Goal: Transaction & Acquisition: Purchase product/service

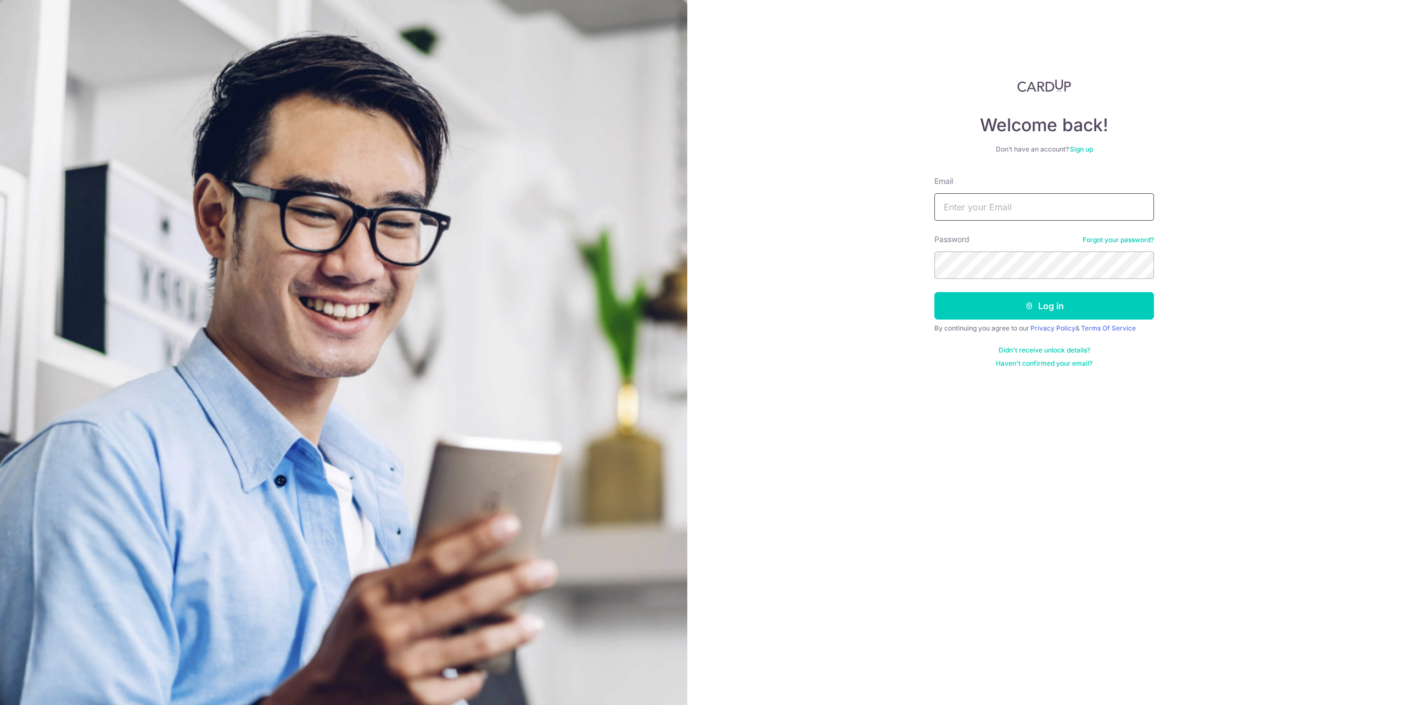
click at [957, 205] on input "Email" at bounding box center [1045, 206] width 220 height 27
click at [1035, 213] on input "raneald" at bounding box center [1045, 206] width 220 height 27
type input "raneald@live.com"
click at [935, 292] on button "Log in" at bounding box center [1045, 305] width 220 height 27
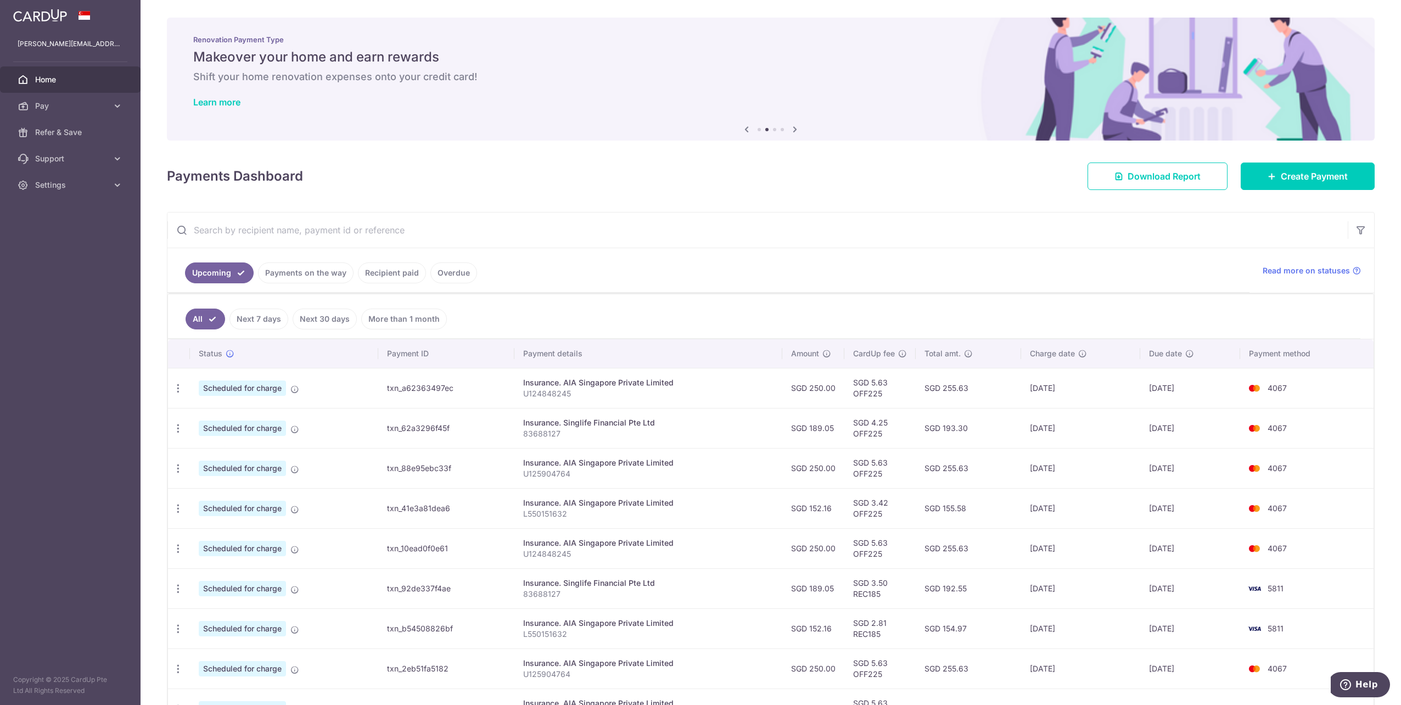
click at [269, 273] on link "Payments on the way" at bounding box center [306, 272] width 96 height 21
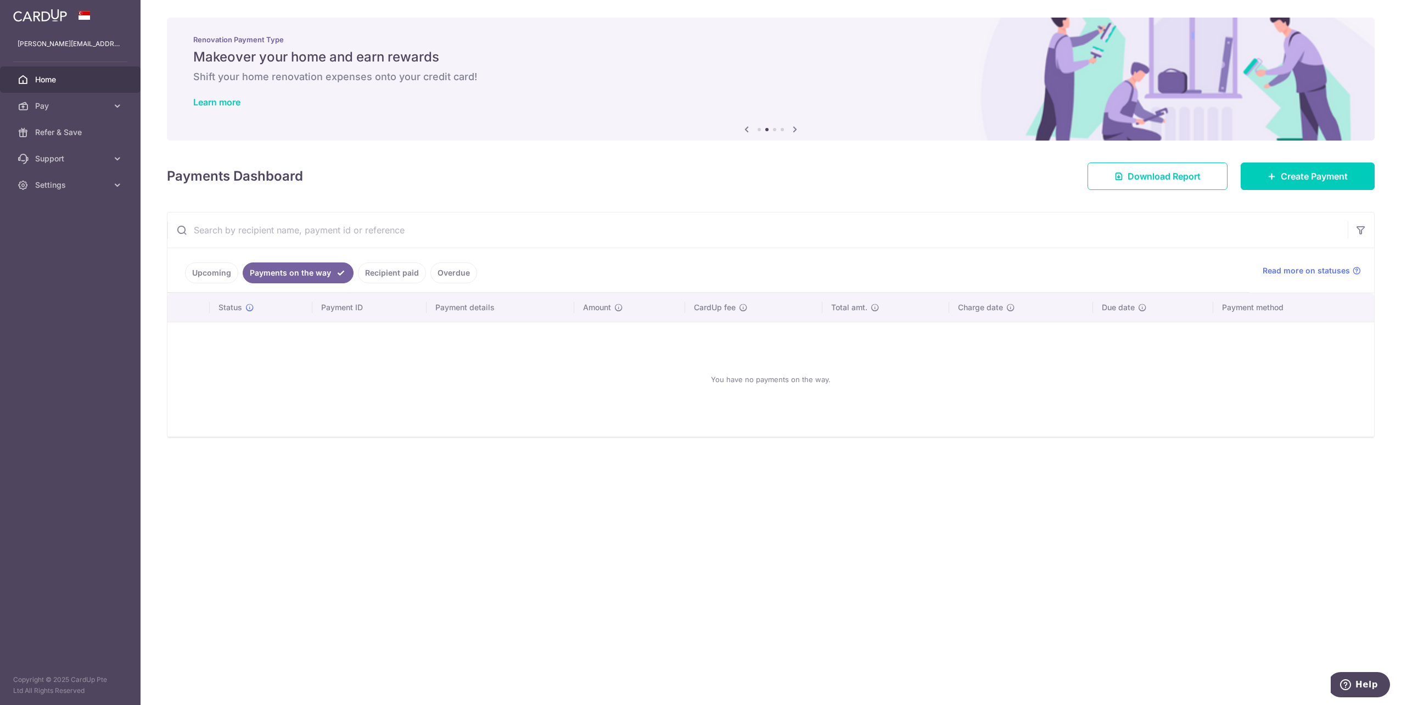
click at [450, 279] on link "Overdue" at bounding box center [454, 272] width 47 height 21
click at [371, 277] on link "Recipient paid" at bounding box center [377, 272] width 68 height 21
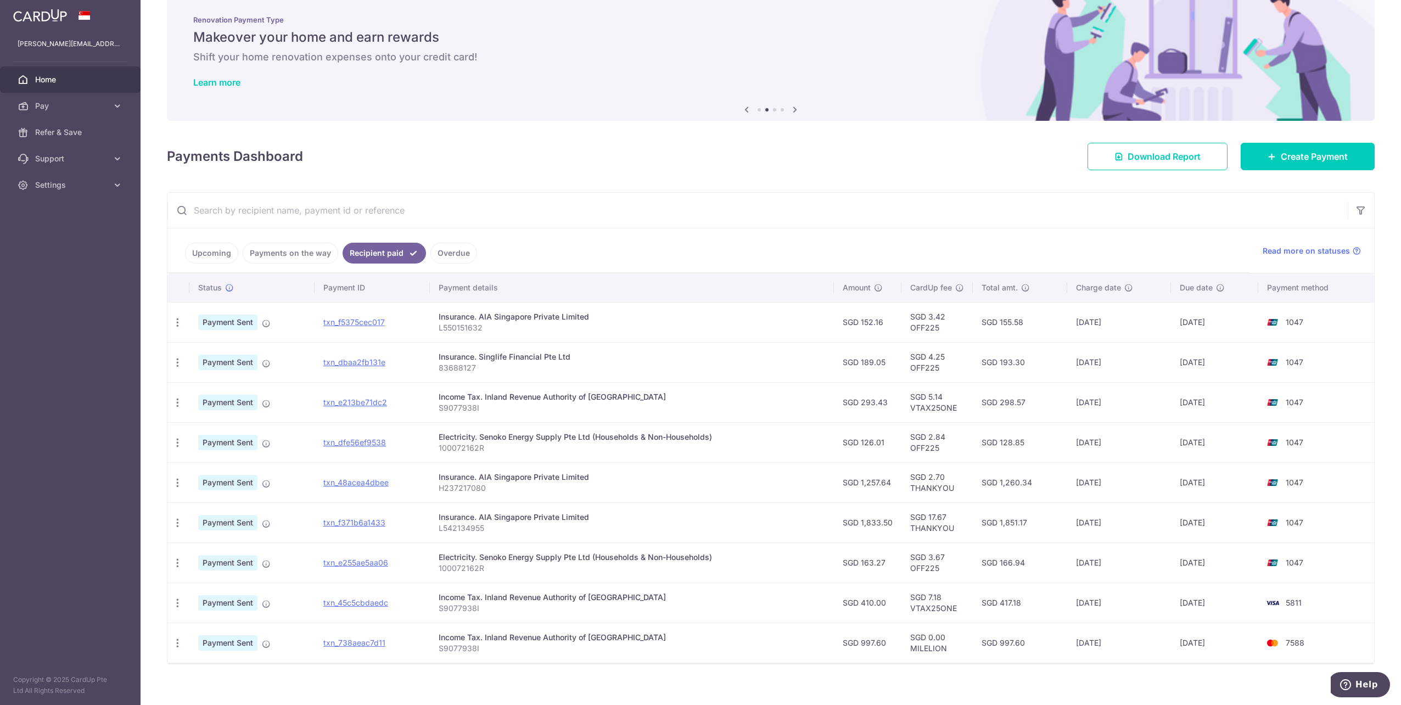
scroll to position [31, 0]
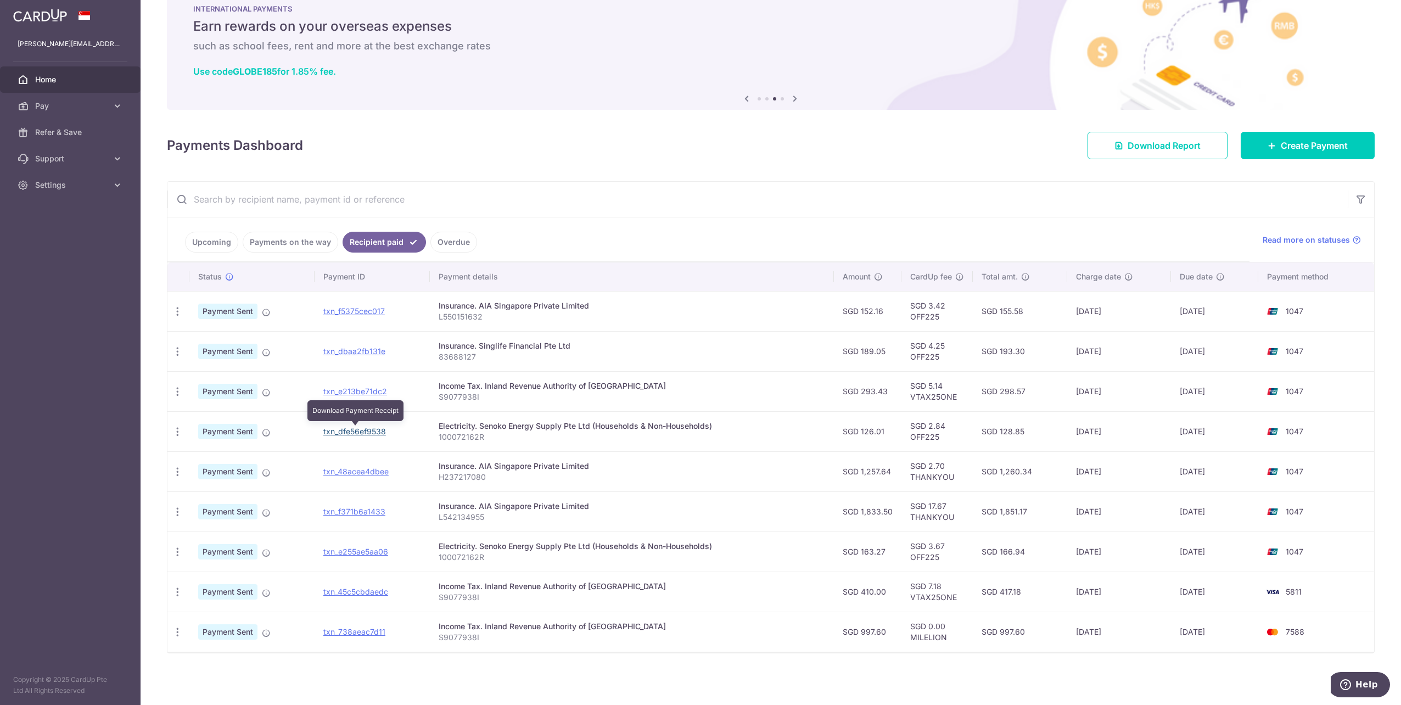
drag, startPoint x: 337, startPoint y: 434, endPoint x: 746, endPoint y: 34, distance: 572.0
click at [337, 434] on link "txn_dfe56ef9538" at bounding box center [354, 431] width 63 height 9
click at [45, 100] on span "Pay" at bounding box center [71, 105] width 72 height 11
click at [72, 158] on span "Recipients" at bounding box center [71, 158] width 72 height 11
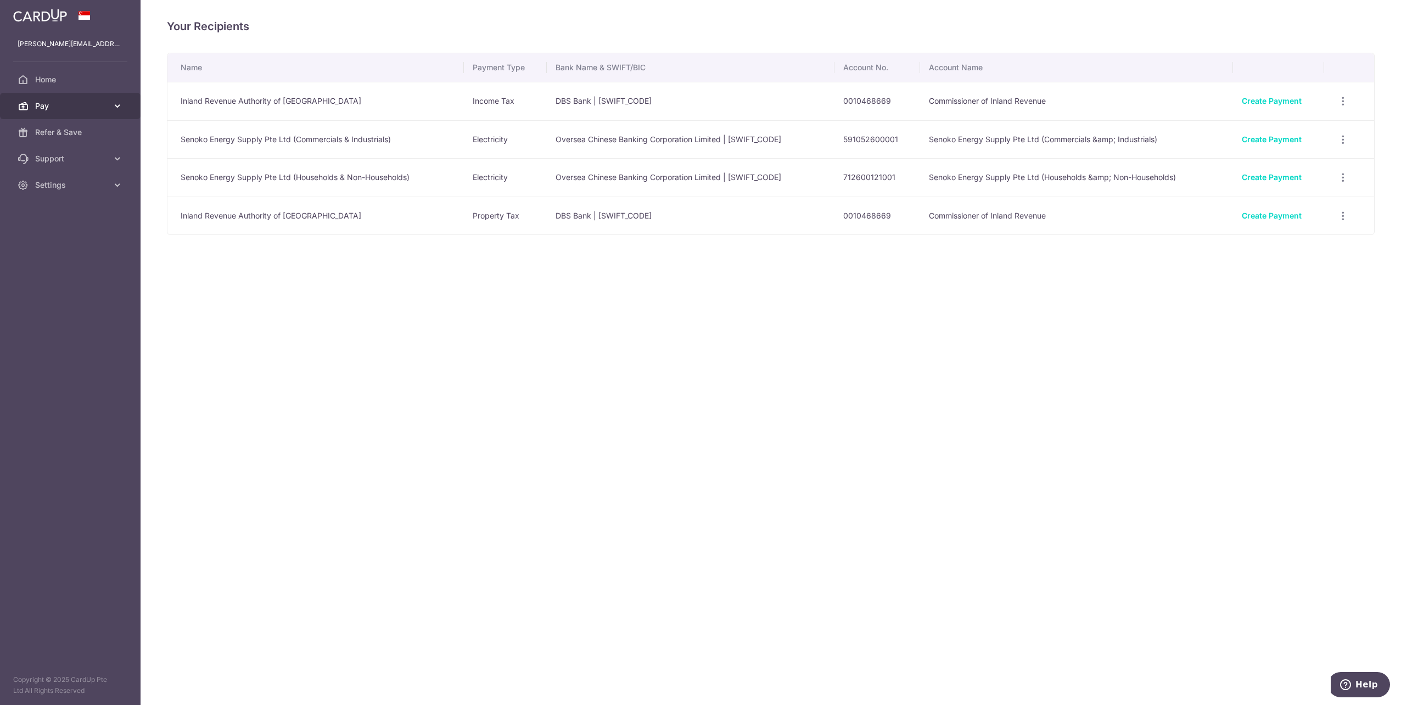
click at [36, 98] on link "Pay" at bounding box center [70, 106] width 141 height 26
click at [58, 162] on span "Recipients" at bounding box center [71, 158] width 72 height 11
click at [81, 80] on span "Home" at bounding box center [71, 79] width 72 height 11
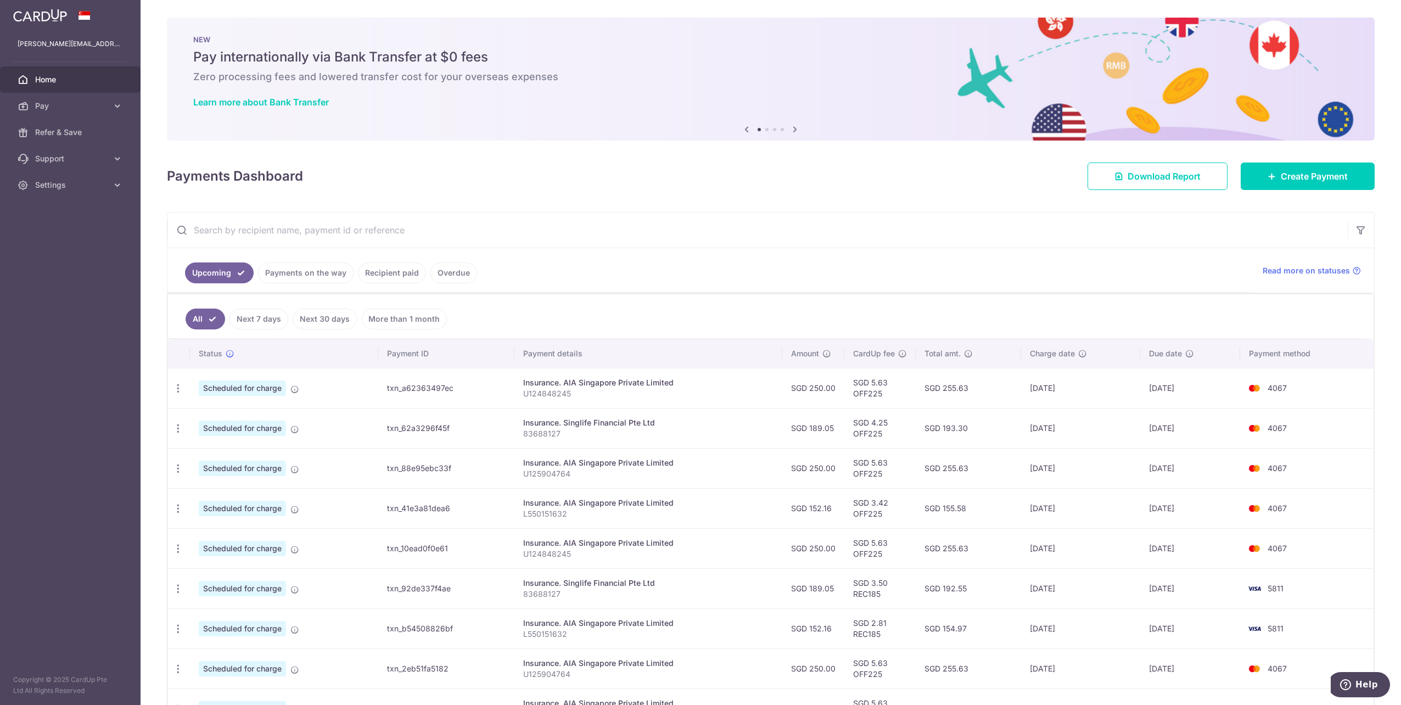
click at [262, 322] on link "Next 7 days" at bounding box center [259, 319] width 59 height 21
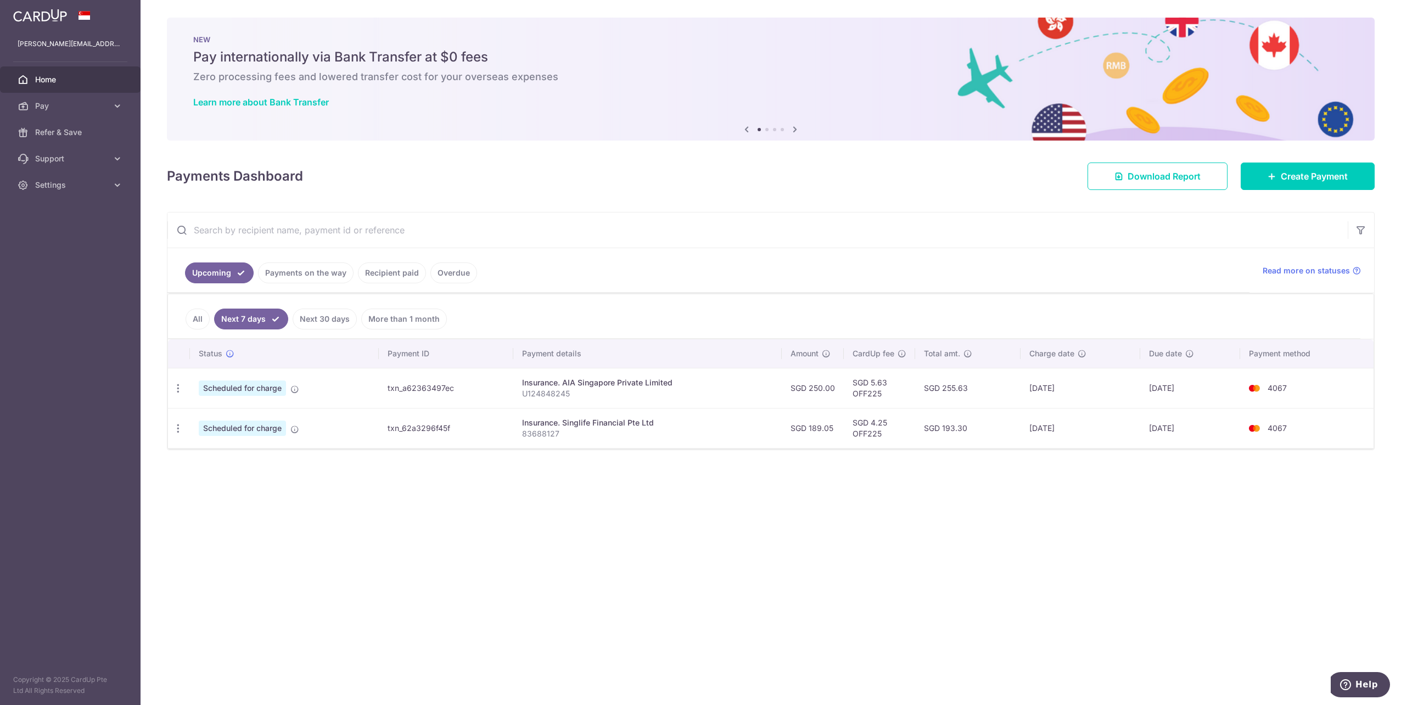
click at [200, 315] on link "All" at bounding box center [198, 319] width 24 height 21
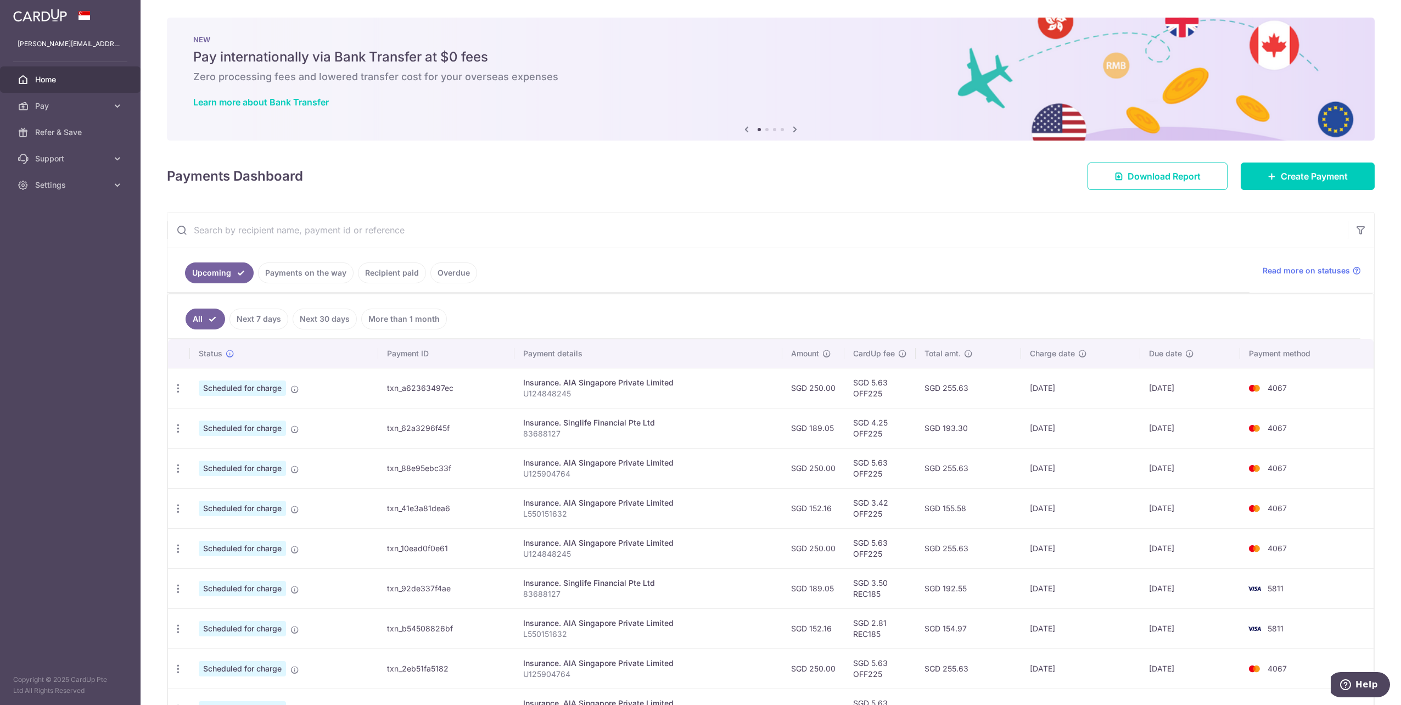
click at [326, 282] on link "Payments on the way" at bounding box center [306, 272] width 96 height 21
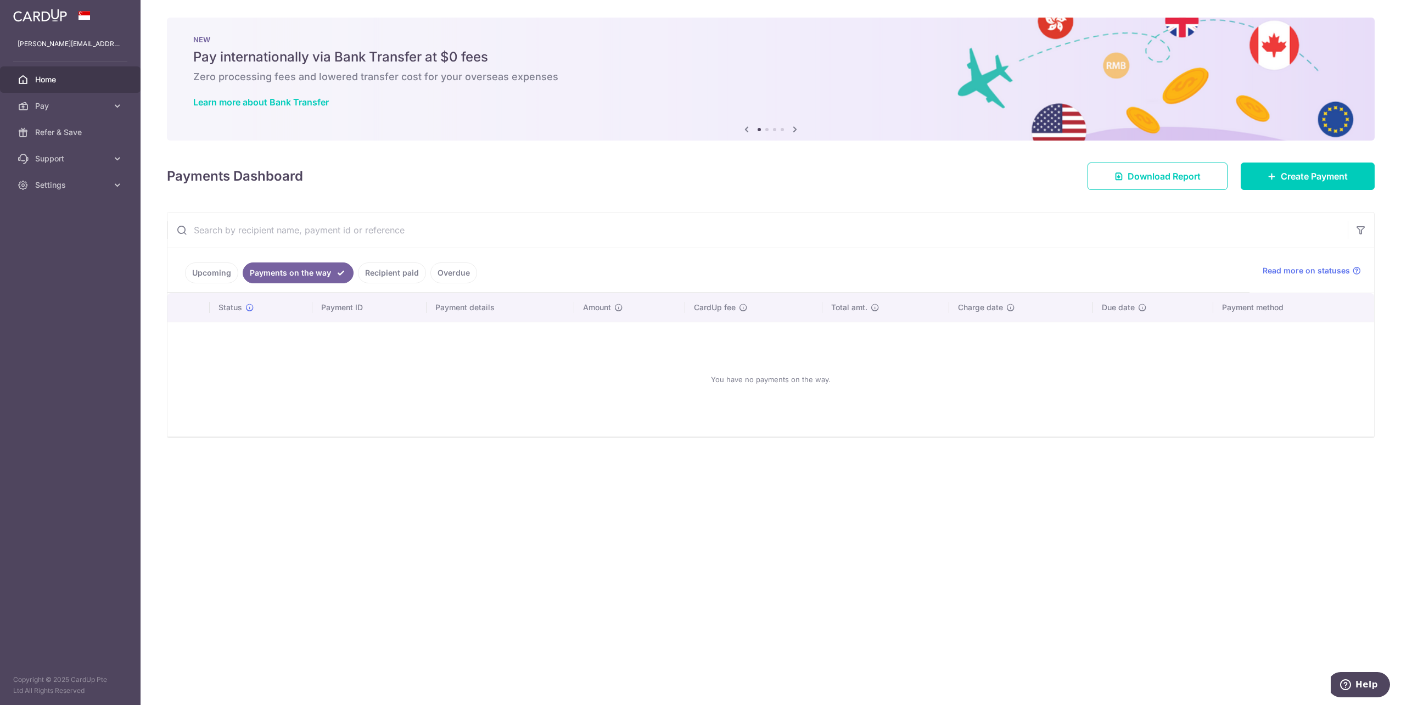
click at [354, 273] on li "Recipient paid" at bounding box center [390, 272] width 72 height 21
click at [398, 272] on link "Recipient paid" at bounding box center [392, 272] width 68 height 21
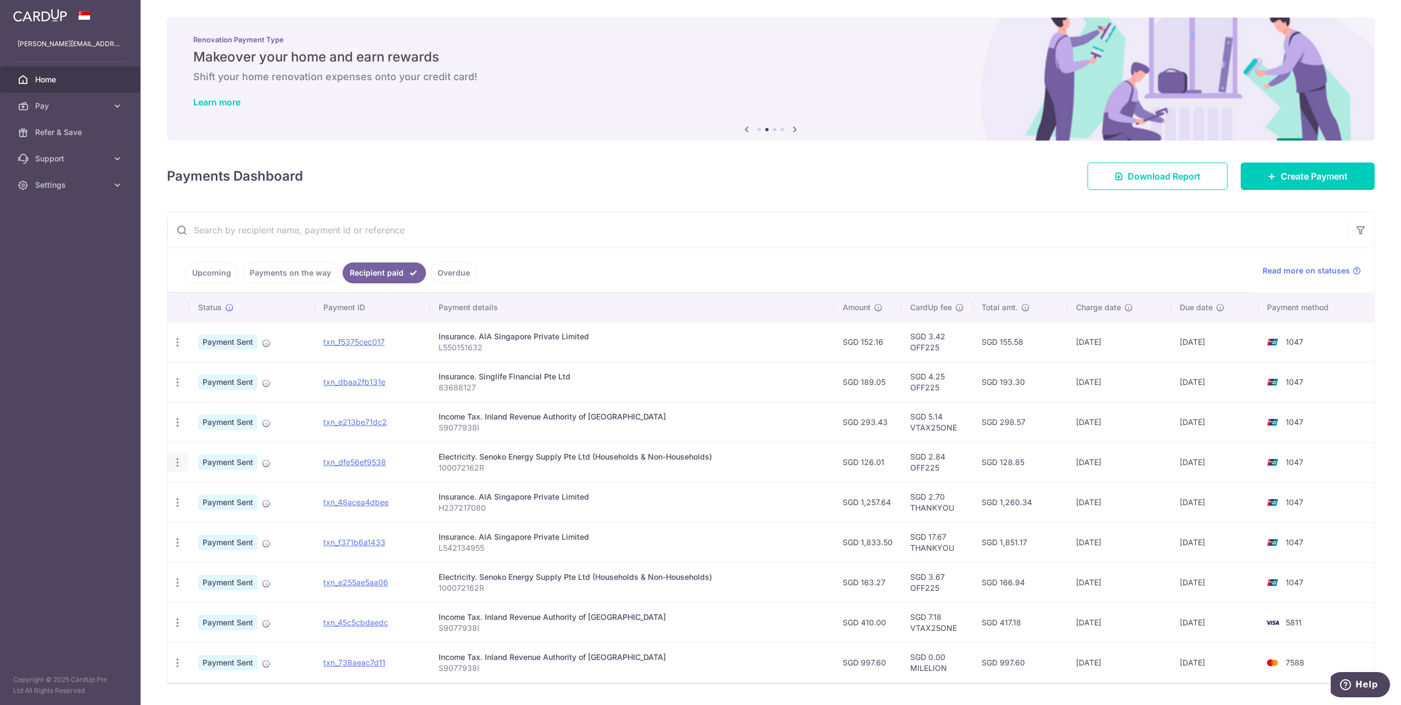
click at [175, 348] on icon "button" at bounding box center [178, 343] width 12 height 12
click at [353, 464] on link "txn_dfe56ef9538" at bounding box center [354, 461] width 63 height 9
click at [192, 491] on link "PDF Receipt" at bounding box center [225, 492] width 114 height 26
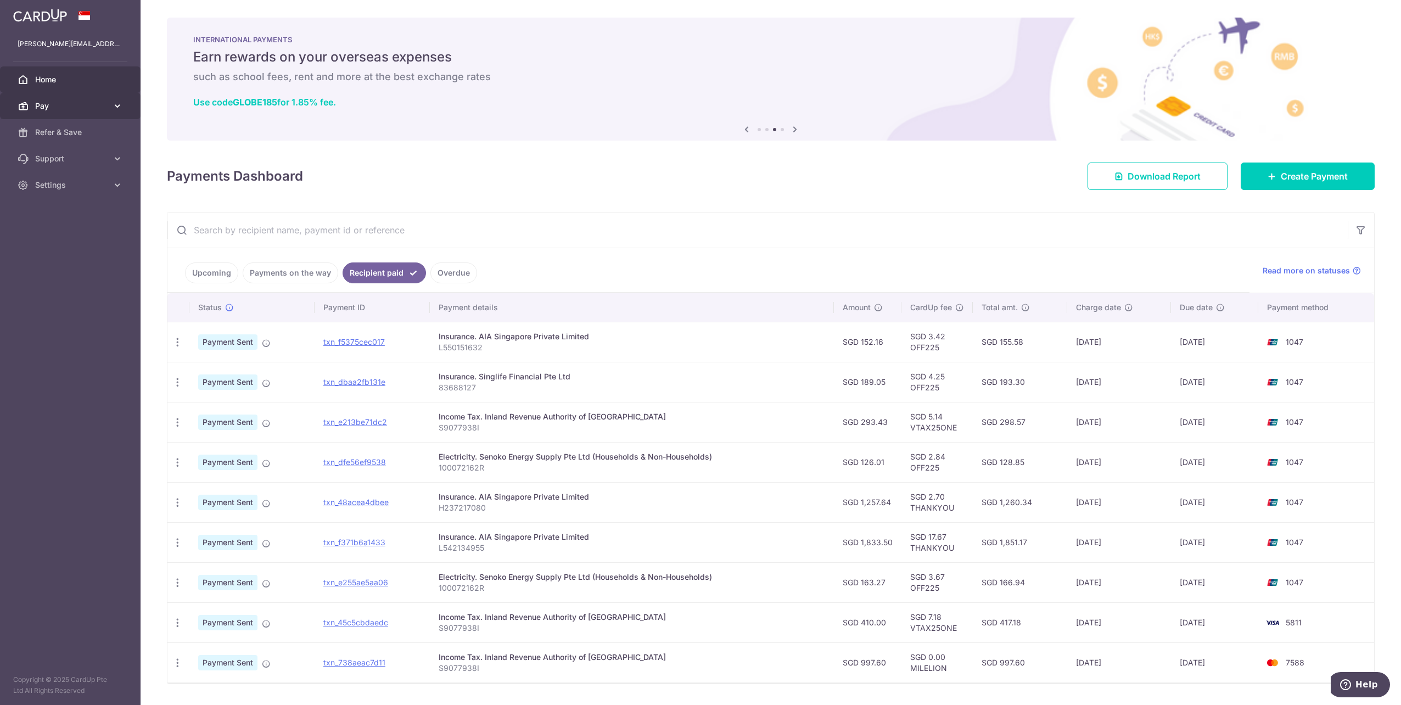
click at [94, 108] on span "Pay" at bounding box center [71, 105] width 72 height 11
click at [94, 137] on span "Payments" at bounding box center [71, 132] width 72 height 11
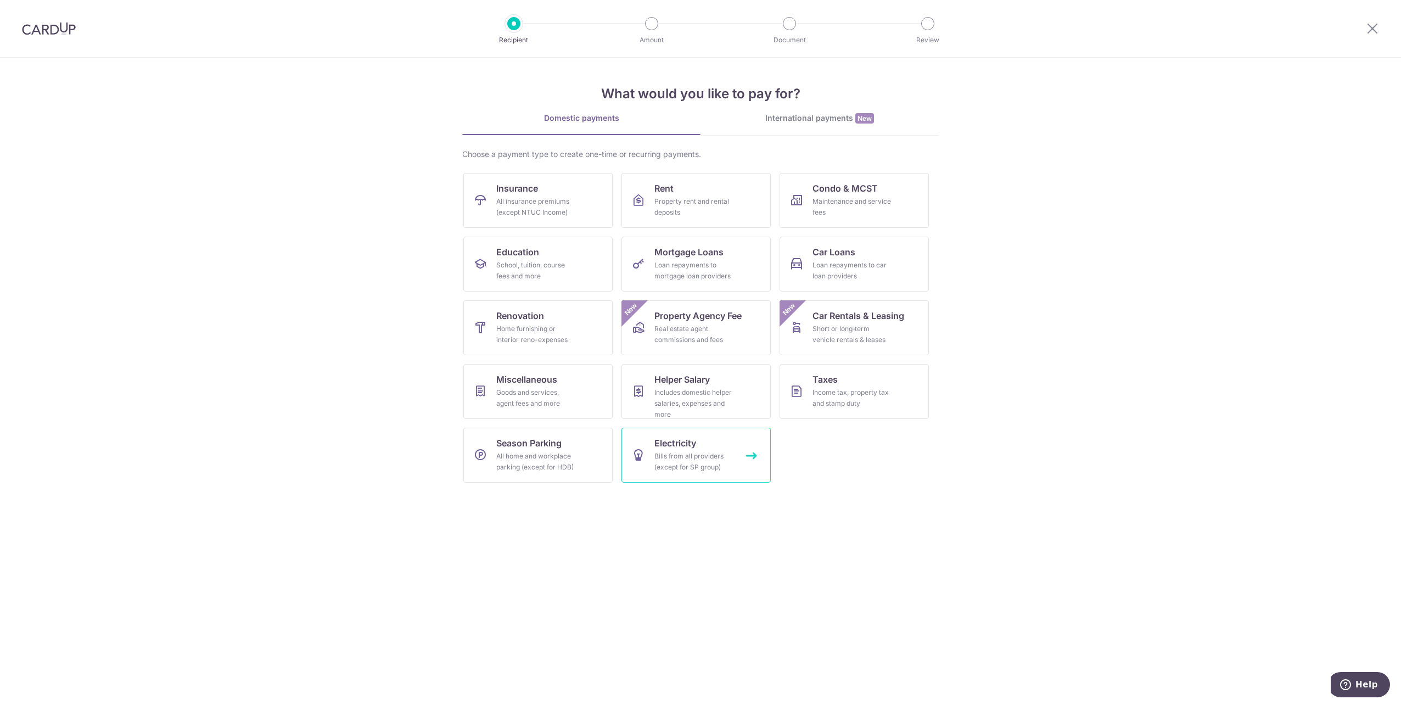
click at [688, 450] on link "Electricity Bills from all providers (except for SP group)" at bounding box center [696, 455] width 149 height 55
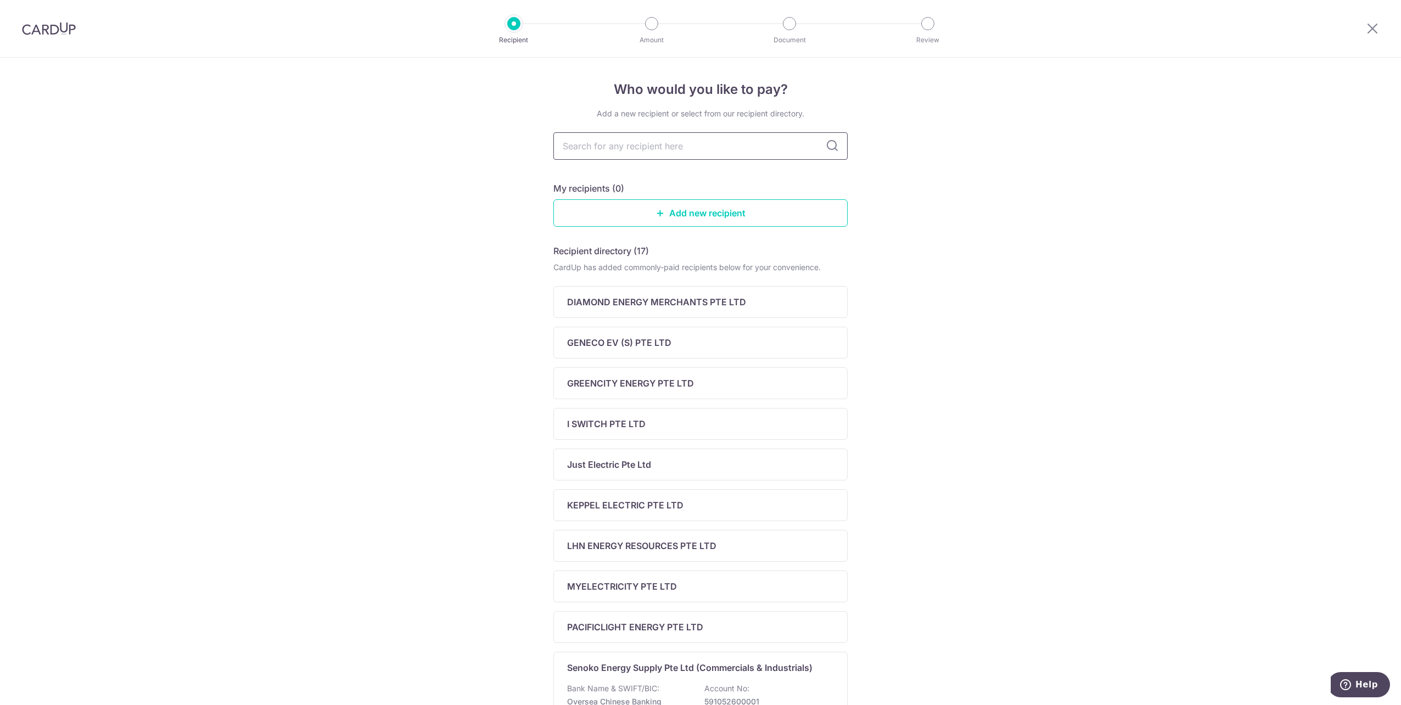
click at [594, 146] on input "text" at bounding box center [701, 145] width 294 height 27
type input "senoko"
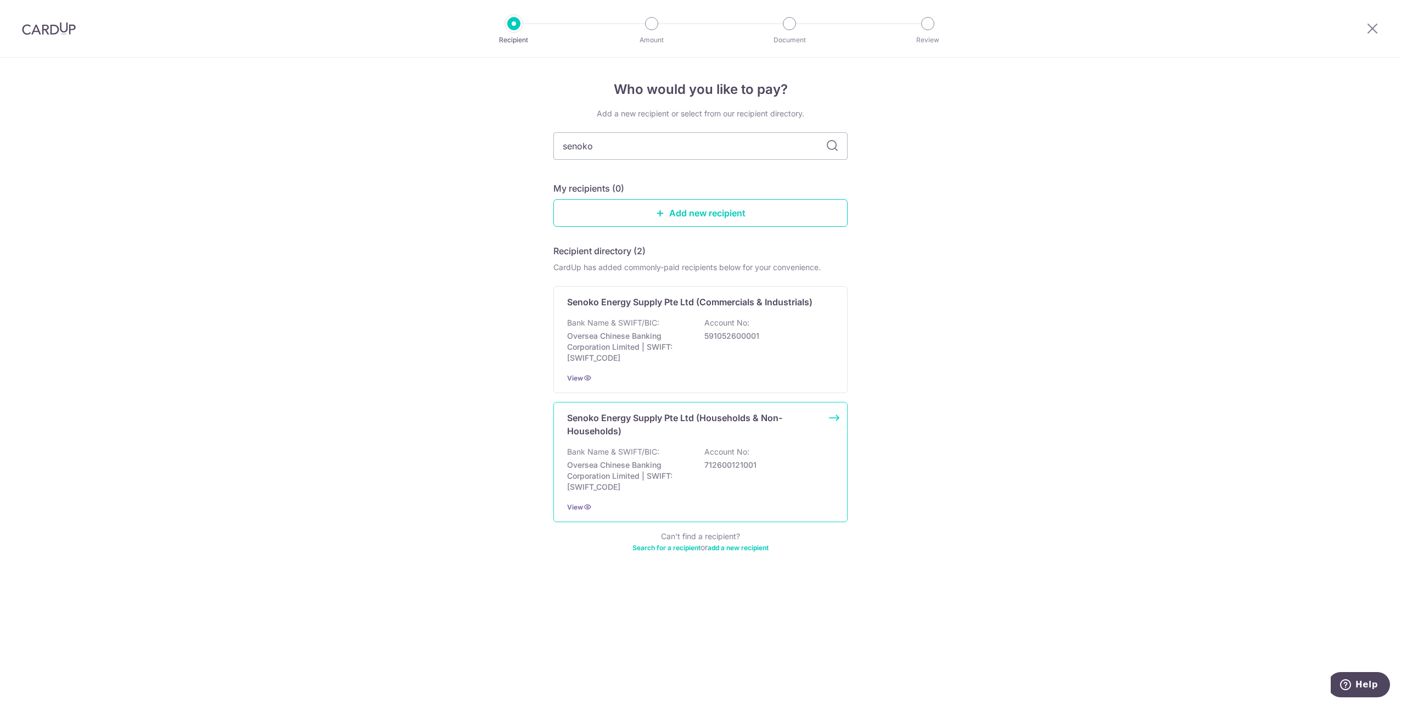
click at [734, 440] on div "Senoko Energy Supply Pte Ltd (Households & Non-Households) Bank Name & SWIFT/BI…" at bounding box center [701, 462] width 294 height 120
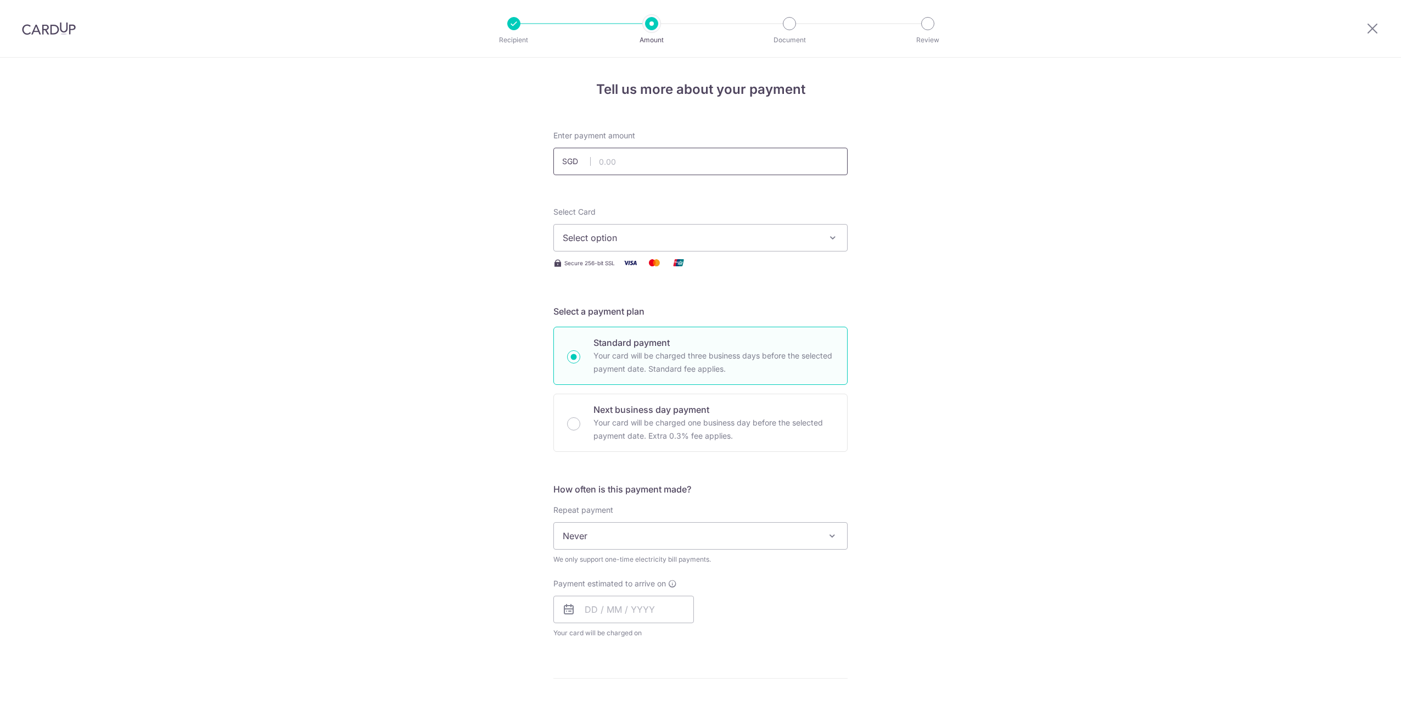
click at [622, 165] on input "text" at bounding box center [701, 161] width 294 height 27
type input "134.75"
click at [685, 243] on span "Select option" at bounding box center [691, 237] width 256 height 13
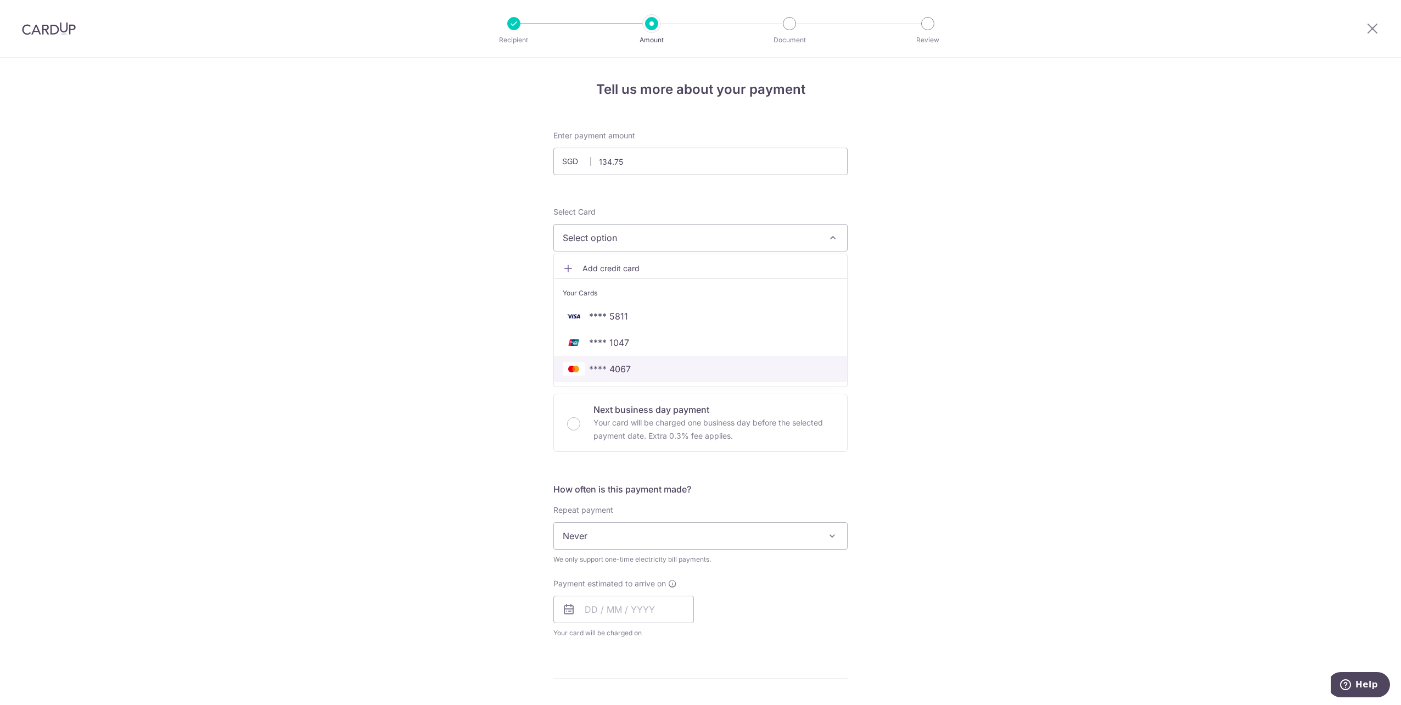
click at [700, 366] on span "**** 4067" at bounding box center [701, 368] width 276 height 13
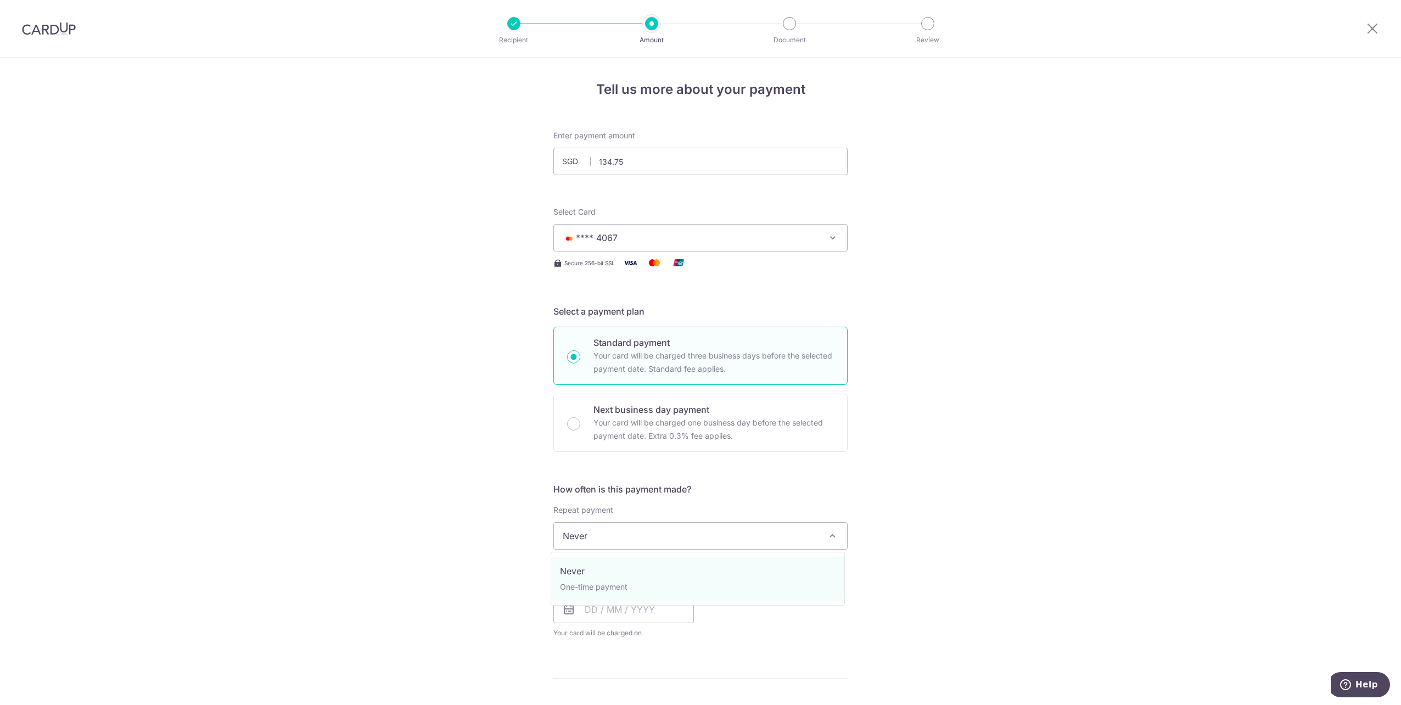
click at [629, 541] on span "Never" at bounding box center [700, 536] width 293 height 26
click at [608, 605] on input "text" at bounding box center [624, 609] width 141 height 27
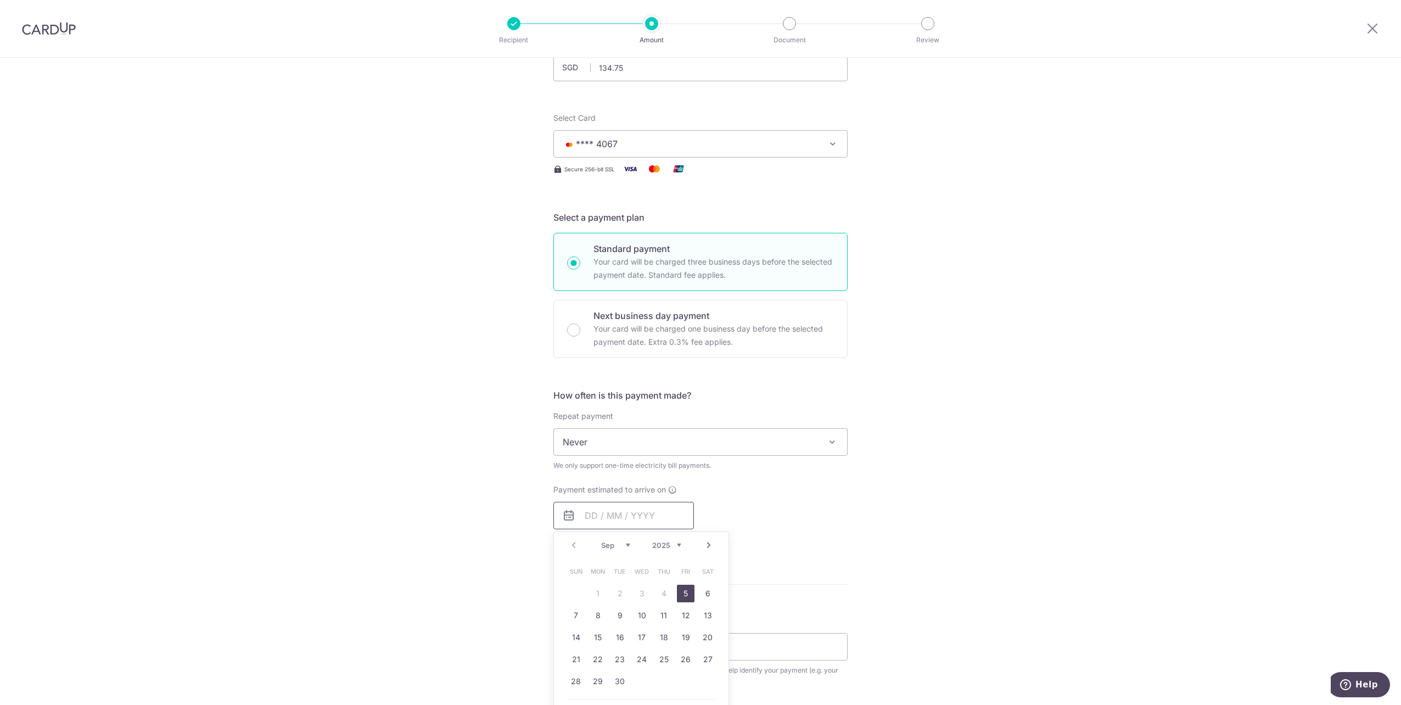
scroll to position [220, 0]
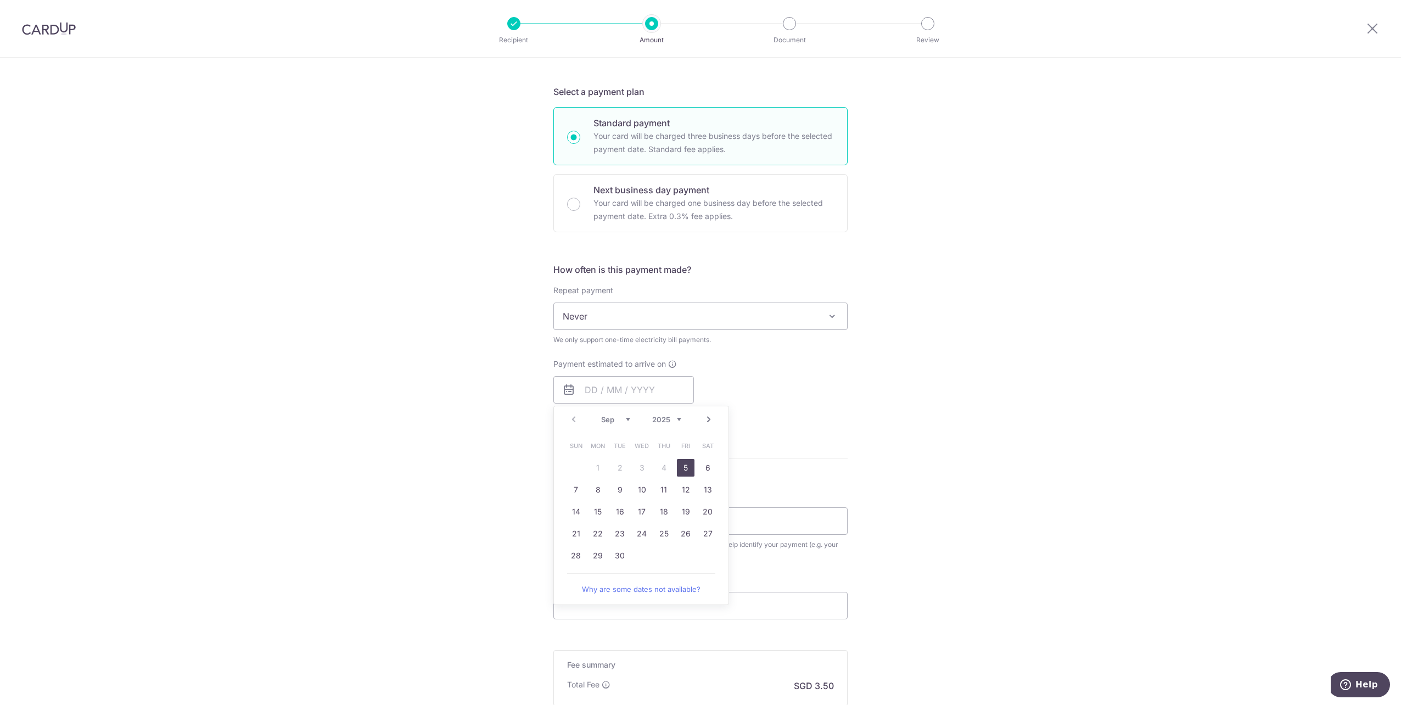
click at [685, 467] on link "5" at bounding box center [686, 468] width 18 height 18
type input "[DATE]"
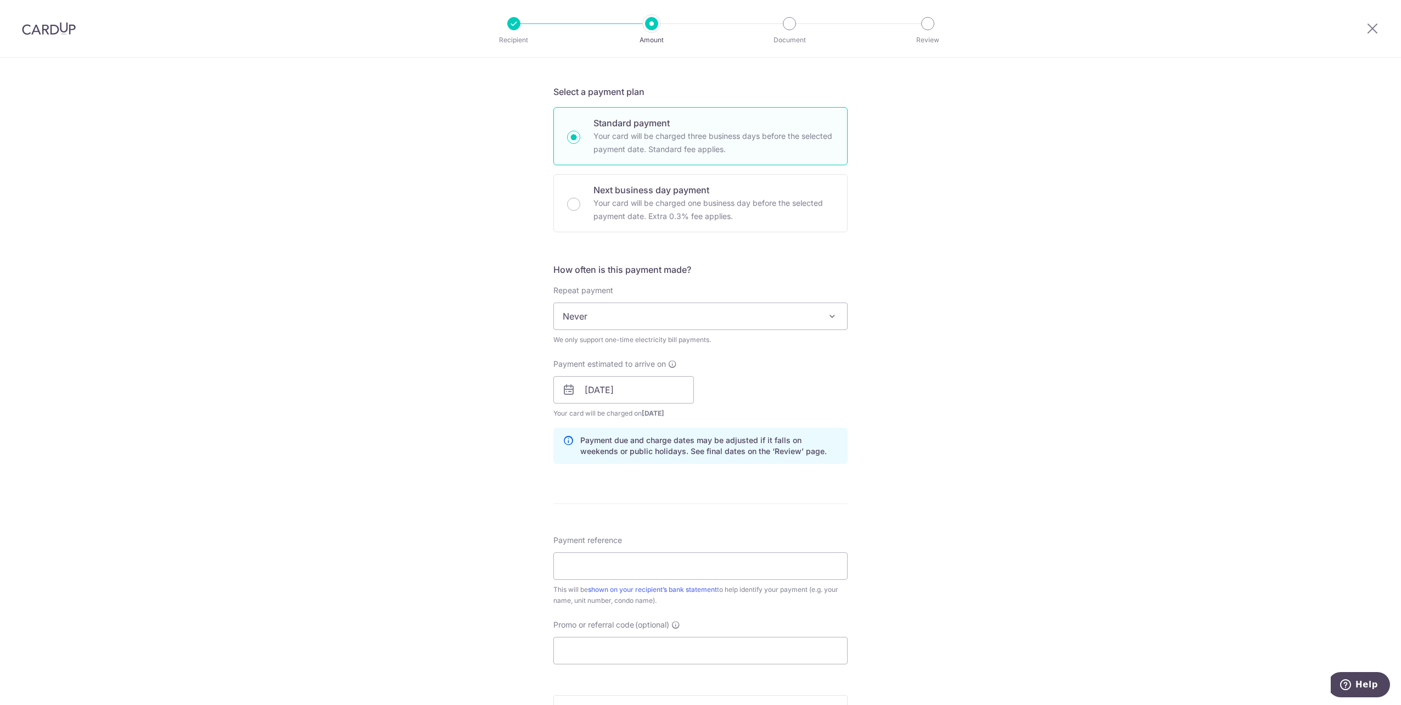
click at [662, 551] on div "Payment reference This will be shown on your recipient’s bank statement to help…" at bounding box center [701, 570] width 294 height 71
click at [646, 566] on input "Payment reference" at bounding box center [701, 565] width 294 height 27
paste input "100072162R"
type input "100072162R"
click at [744, 652] on input "Promo or referral code (optional)" at bounding box center [701, 650] width 294 height 27
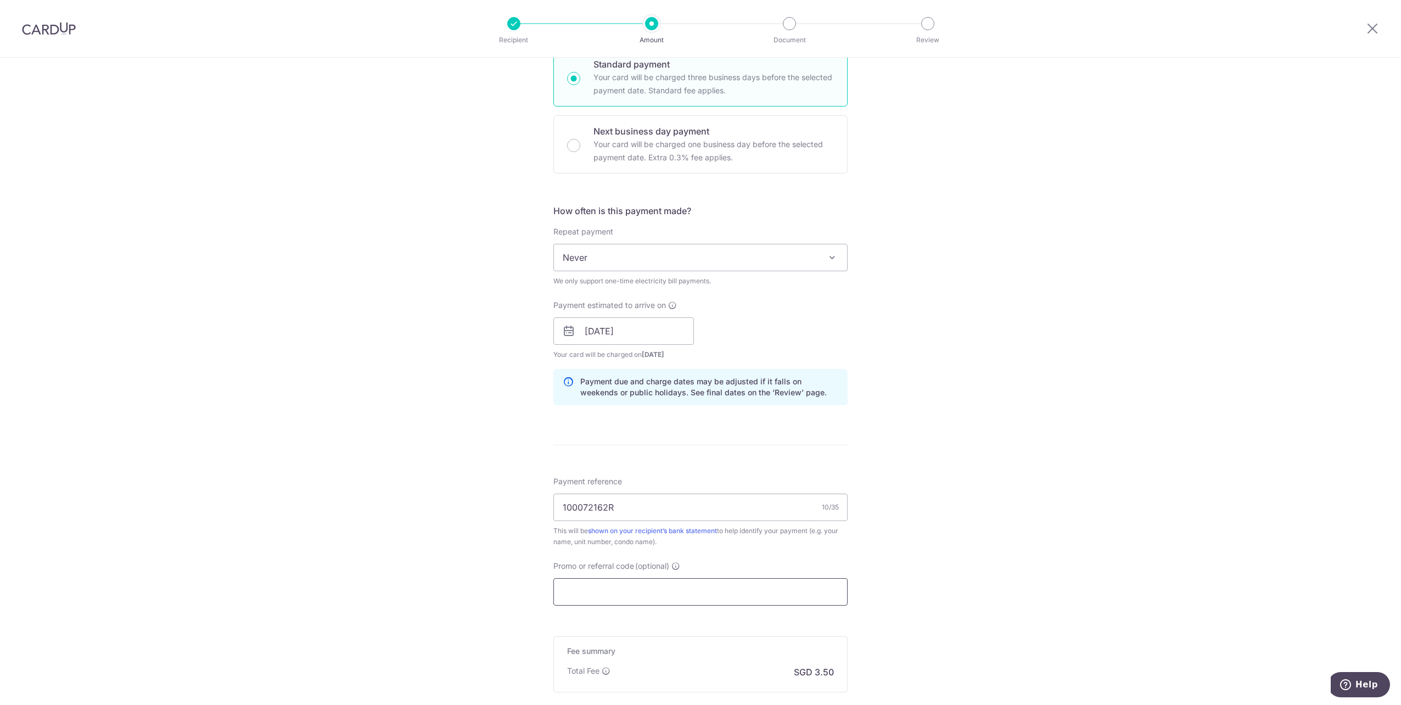
scroll to position [384, 0]
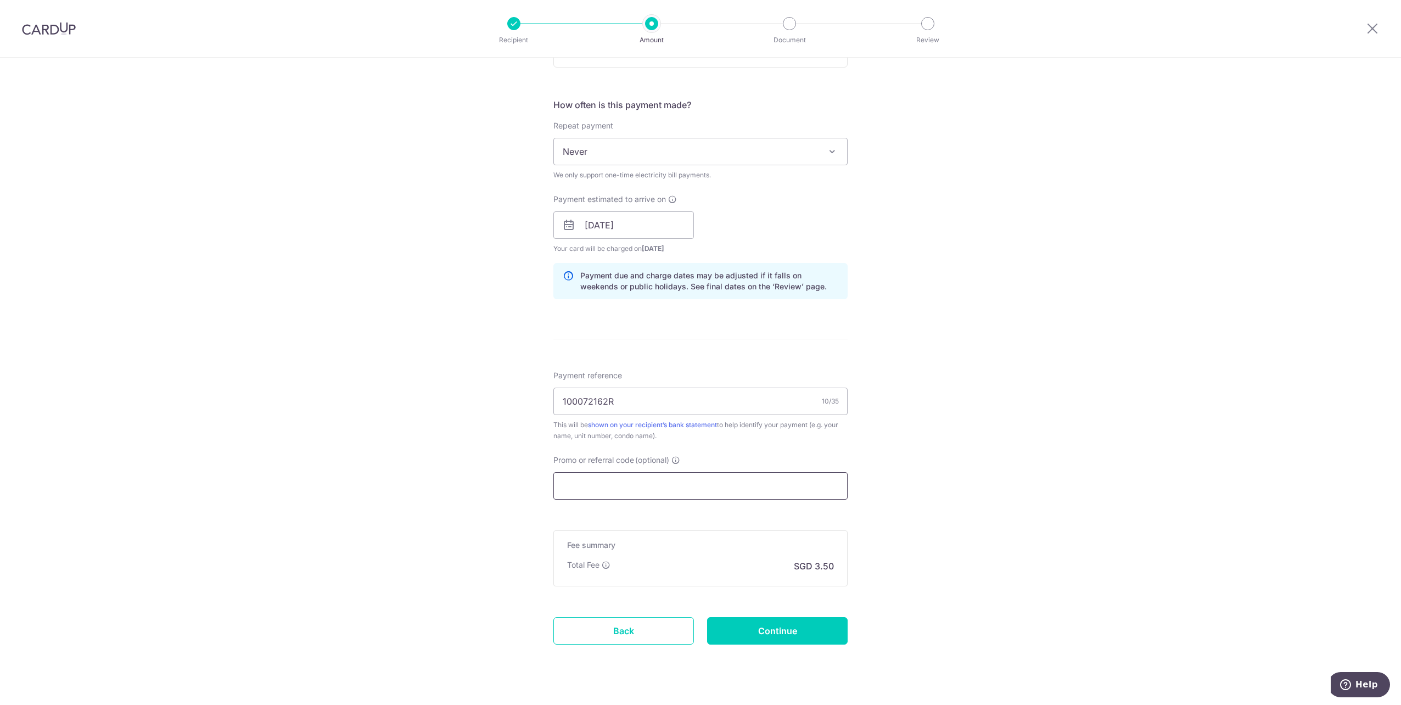
click at [605, 483] on input "Promo or referral code (optional)" at bounding box center [701, 485] width 294 height 27
paste input "OFF225"
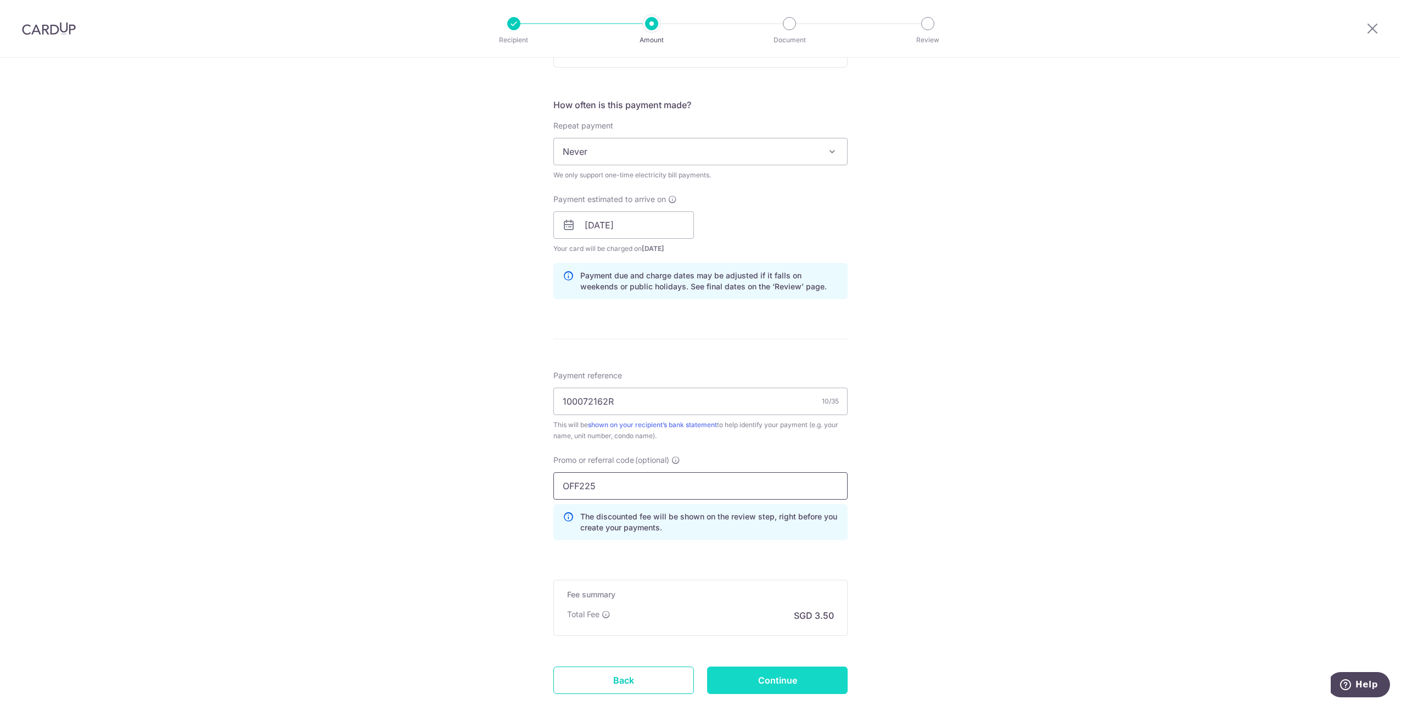
type input "OFF225"
click at [783, 684] on input "Continue" at bounding box center [777, 680] width 141 height 27
type input "Create Schedule"
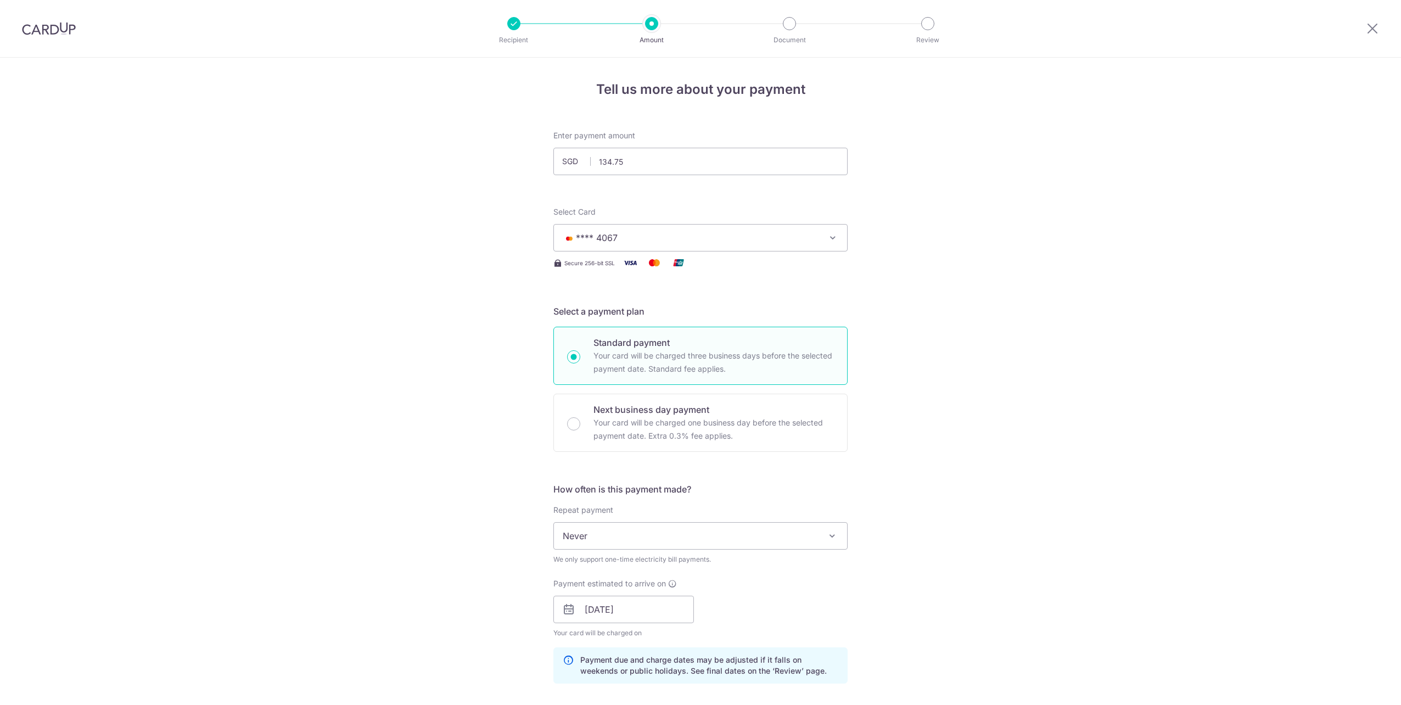
scroll to position [471, 0]
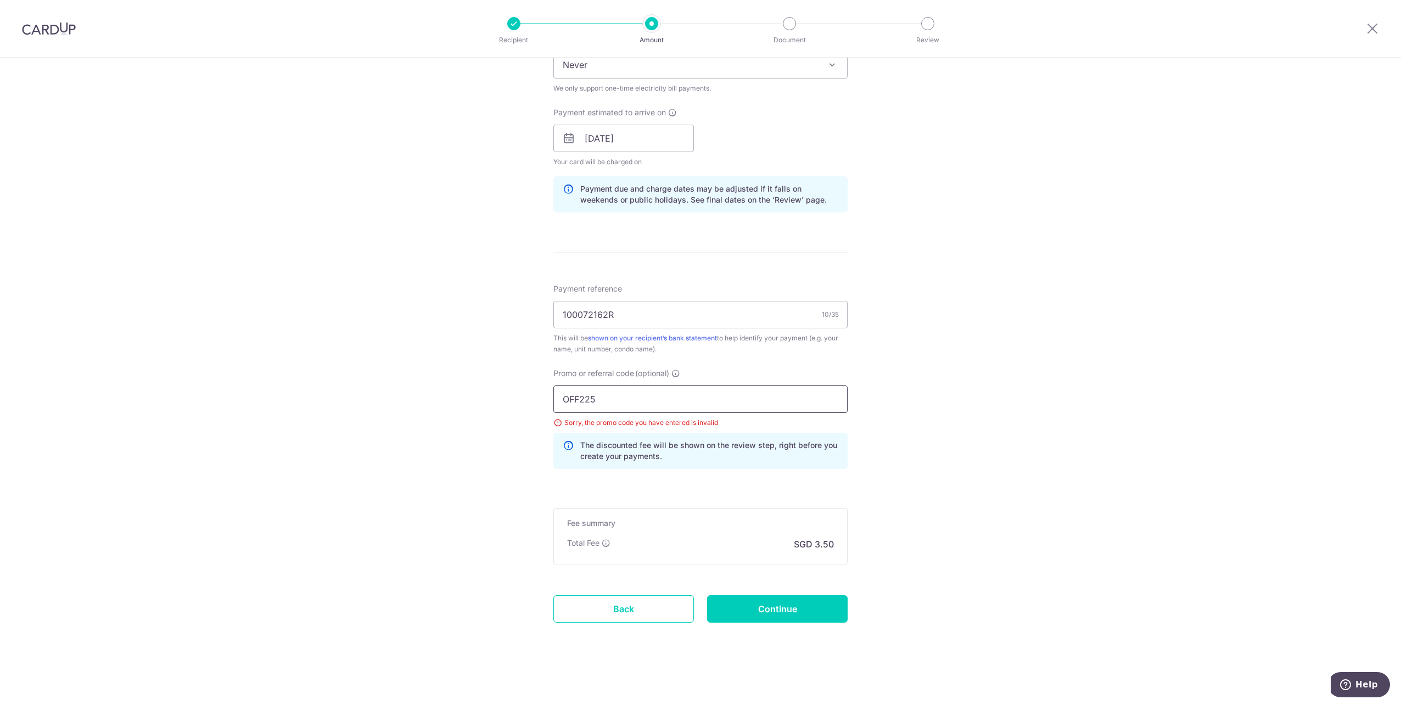
click at [668, 394] on input "OFF225" at bounding box center [701, 398] width 294 height 27
drag, startPoint x: 667, startPoint y: 395, endPoint x: 385, endPoint y: 393, distance: 281.2
click at [385, 393] on div "Tell us more about your payment Enter payment amount SGD 134.75 134.75 Select C…" at bounding box center [700, 145] width 1401 height 1119
click at [562, 394] on input "OFF225" at bounding box center [701, 398] width 294 height 27
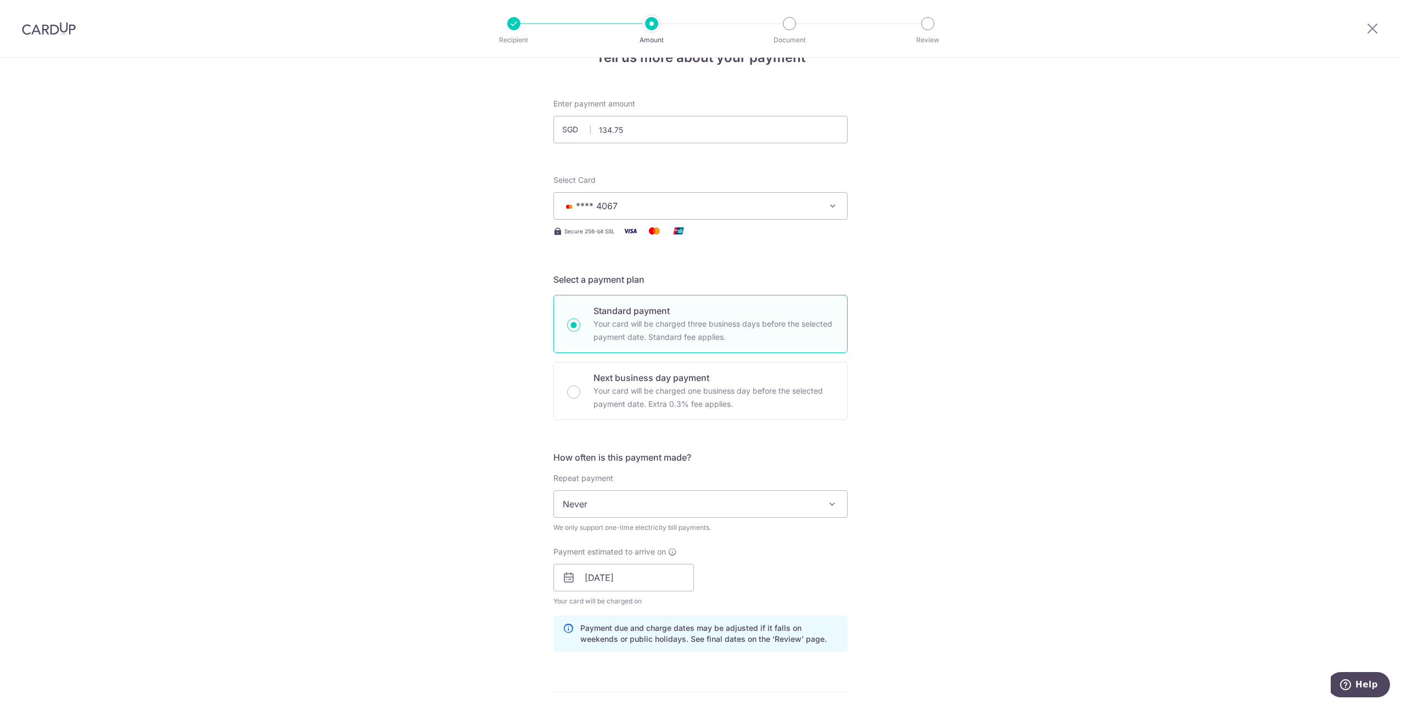
scroll to position [0, 0]
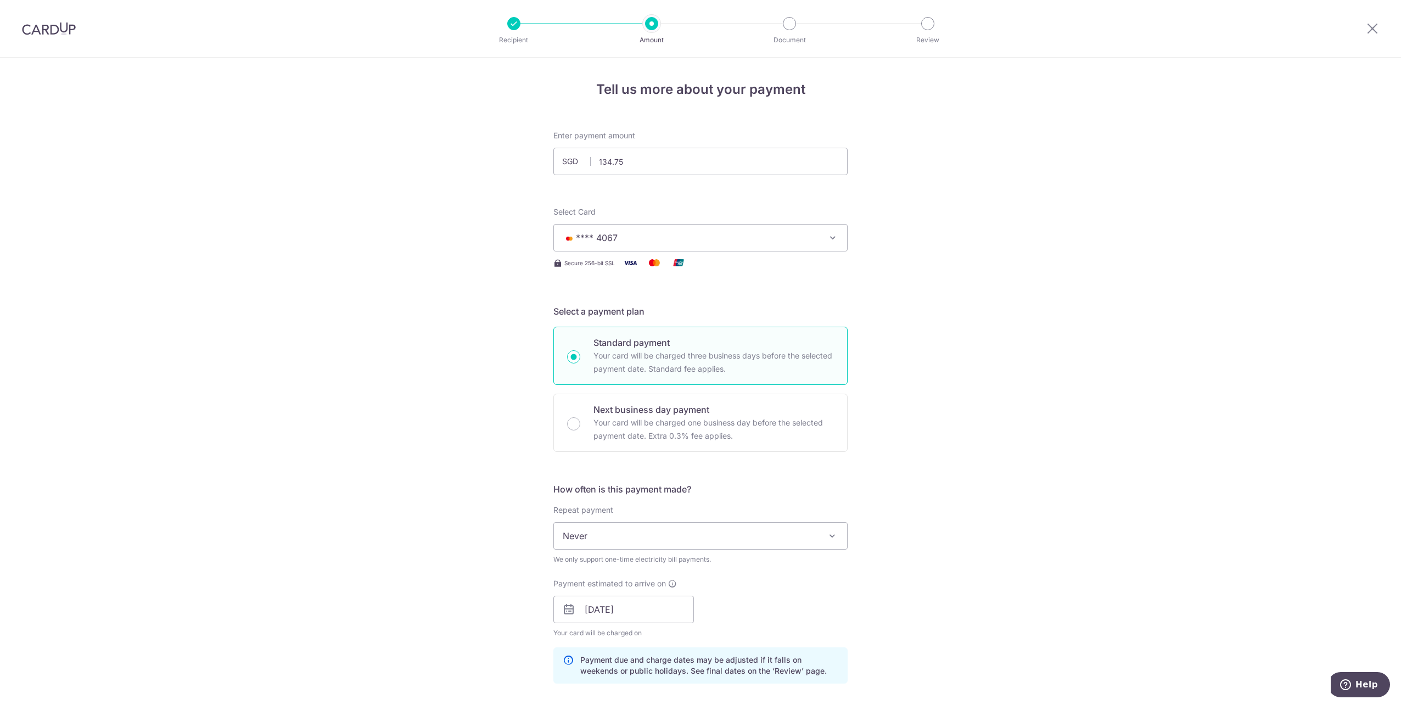
type input "OFF225"
click at [882, 439] on div "Tell us more about your payment Enter payment amount SGD 134.75 134.75 Select C…" at bounding box center [700, 617] width 1401 height 1119
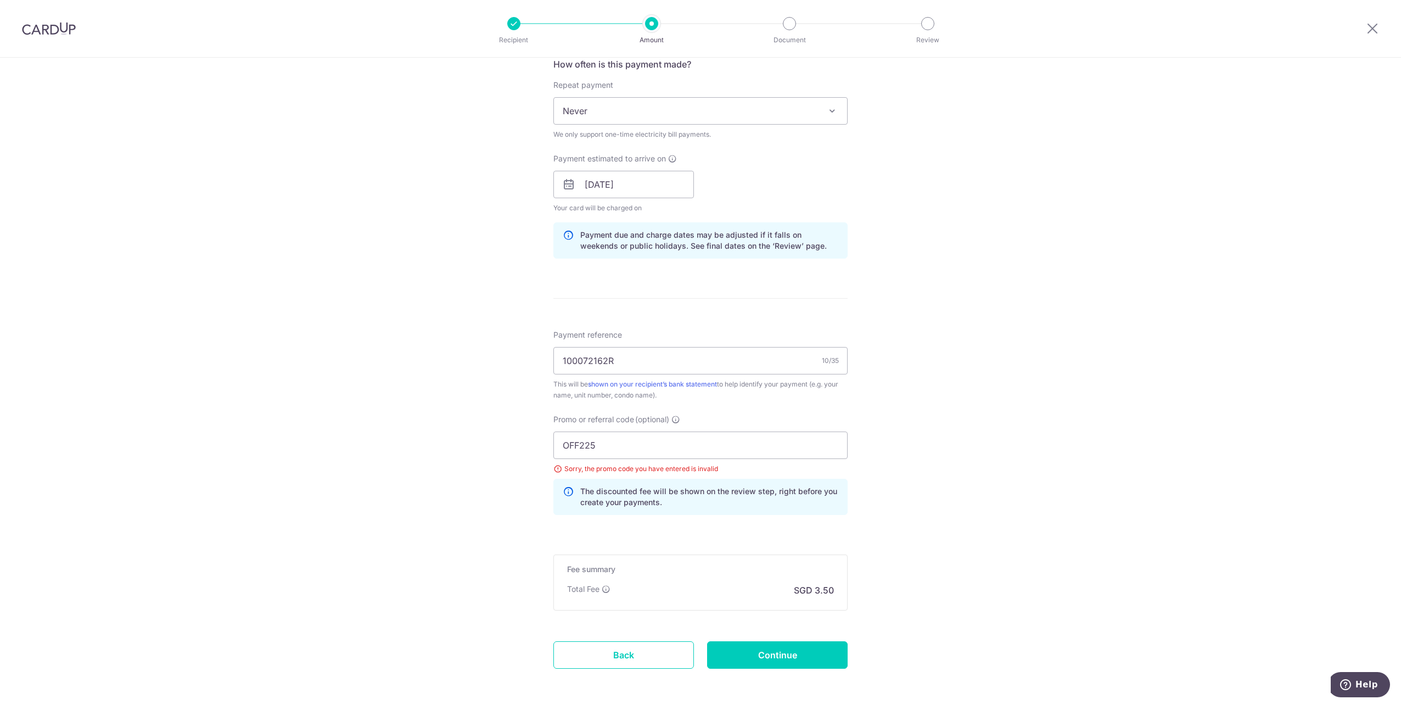
scroll to position [439, 0]
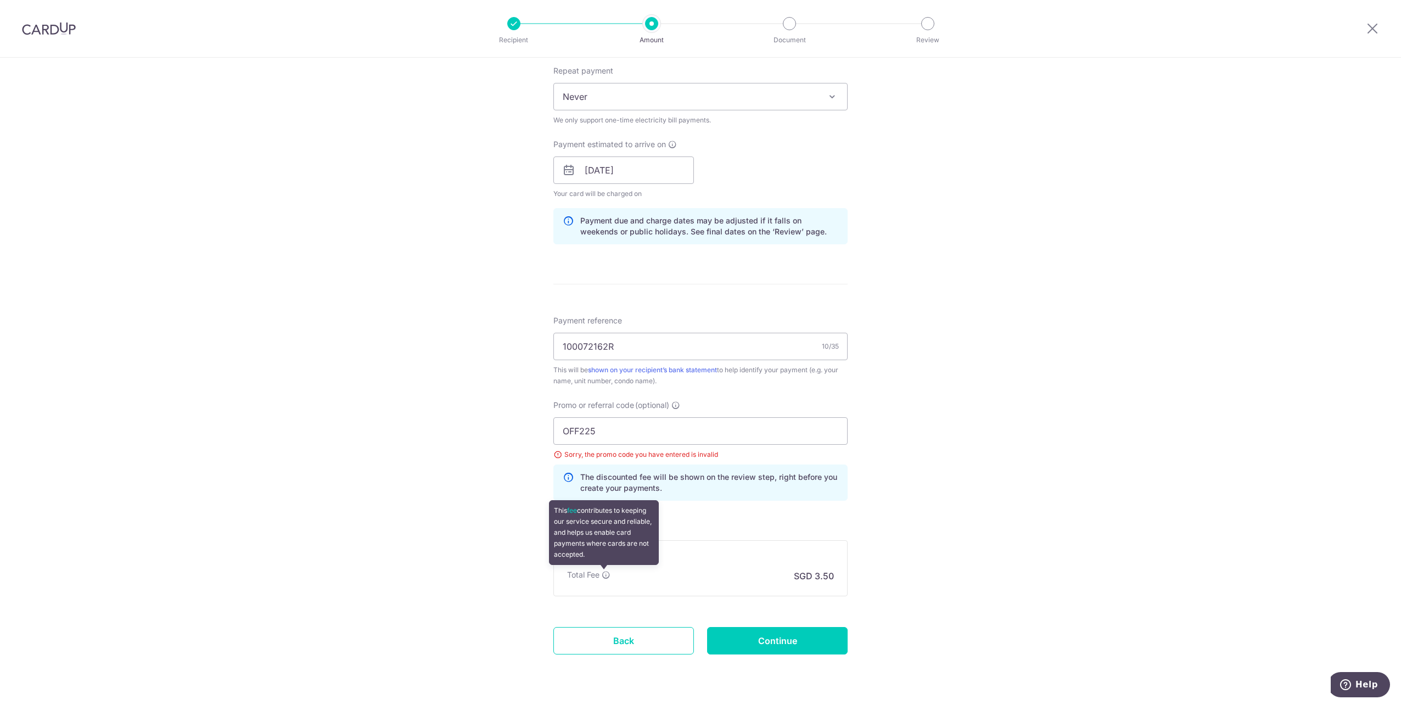
click at [603, 573] on icon at bounding box center [606, 575] width 9 height 9
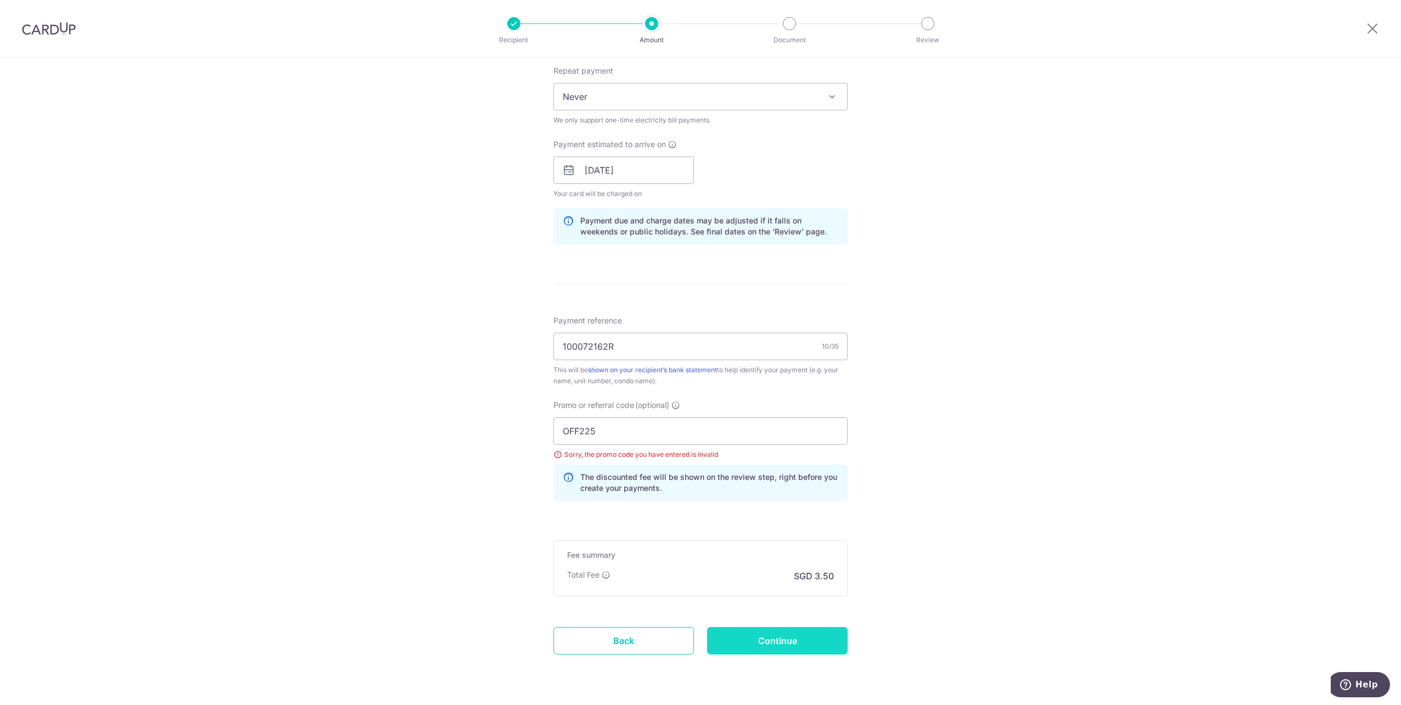
click at [759, 635] on input "Continue" at bounding box center [777, 640] width 141 height 27
type input "Update Schedule"
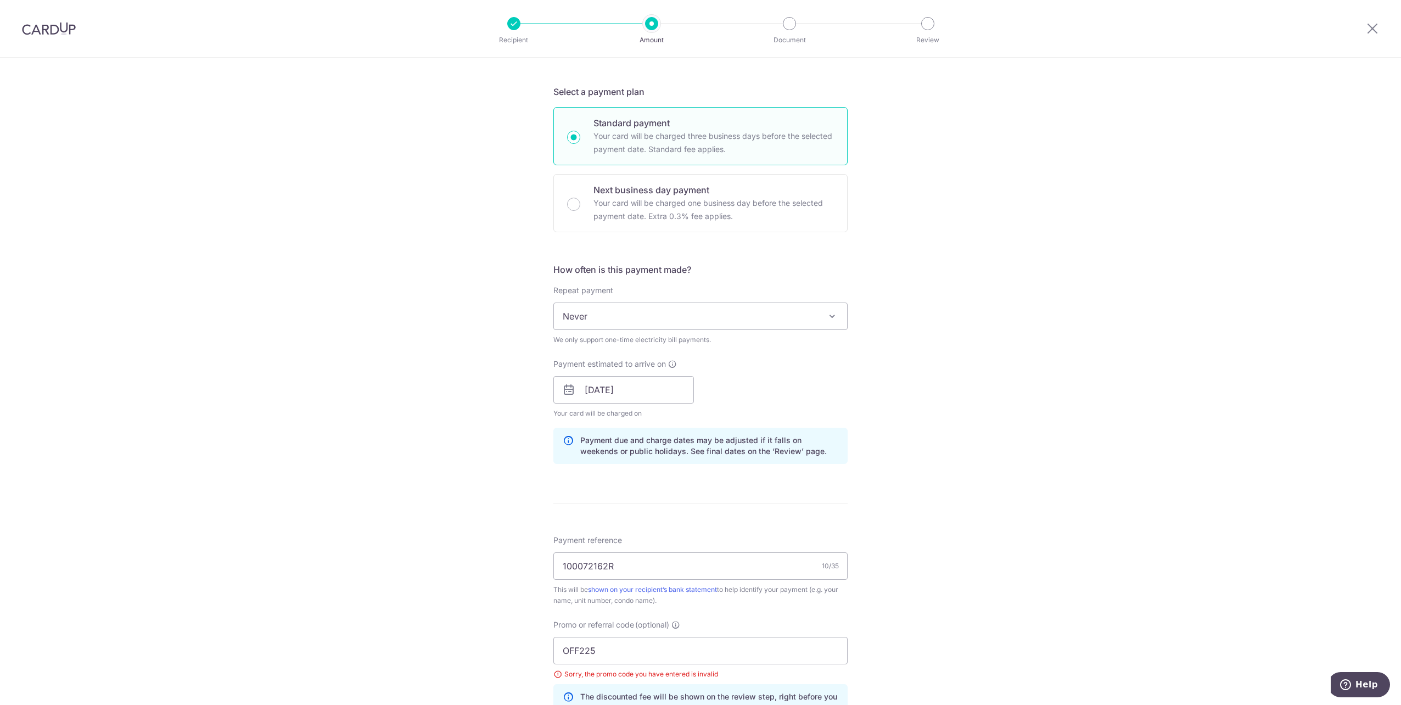
scroll to position [3, 0]
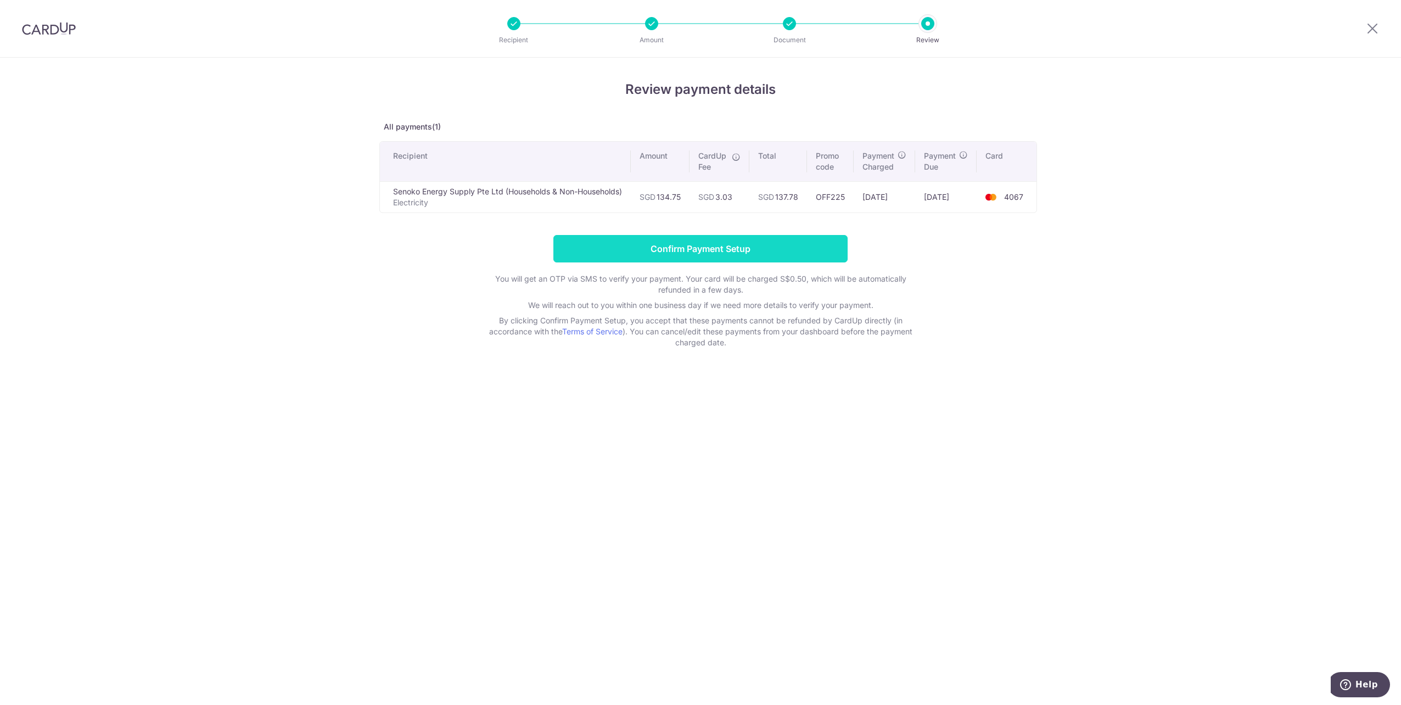
click at [736, 247] on input "Confirm Payment Setup" at bounding box center [701, 248] width 294 height 27
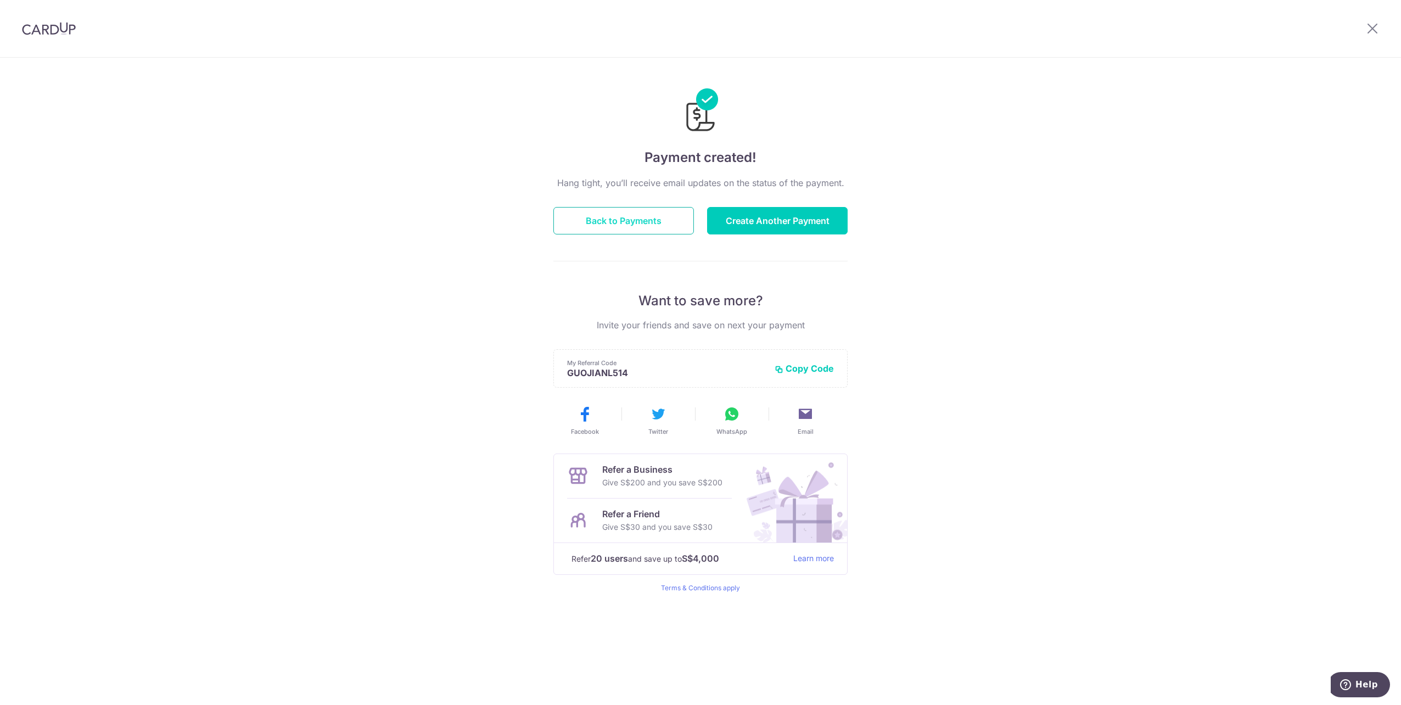
click at [629, 219] on button "Back to Payments" at bounding box center [624, 220] width 141 height 27
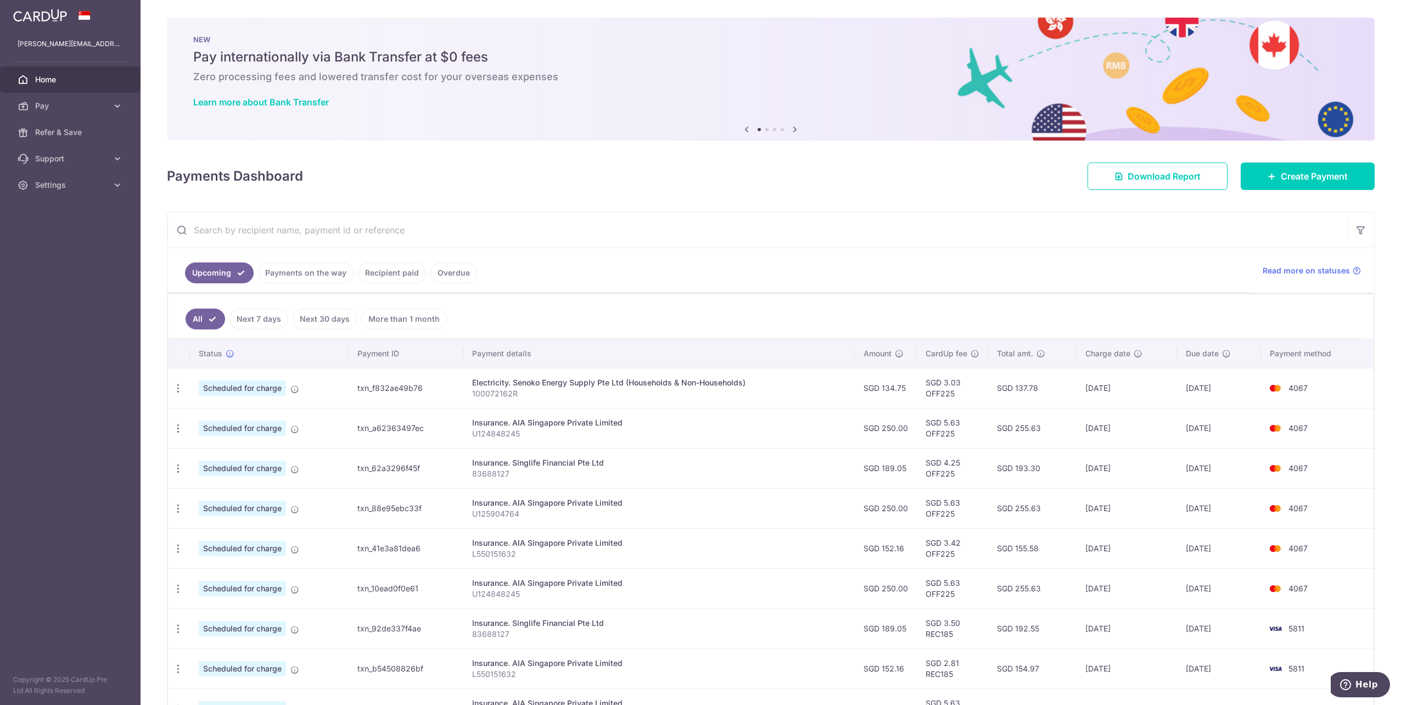
click at [245, 313] on link "Next 7 days" at bounding box center [259, 319] width 59 height 21
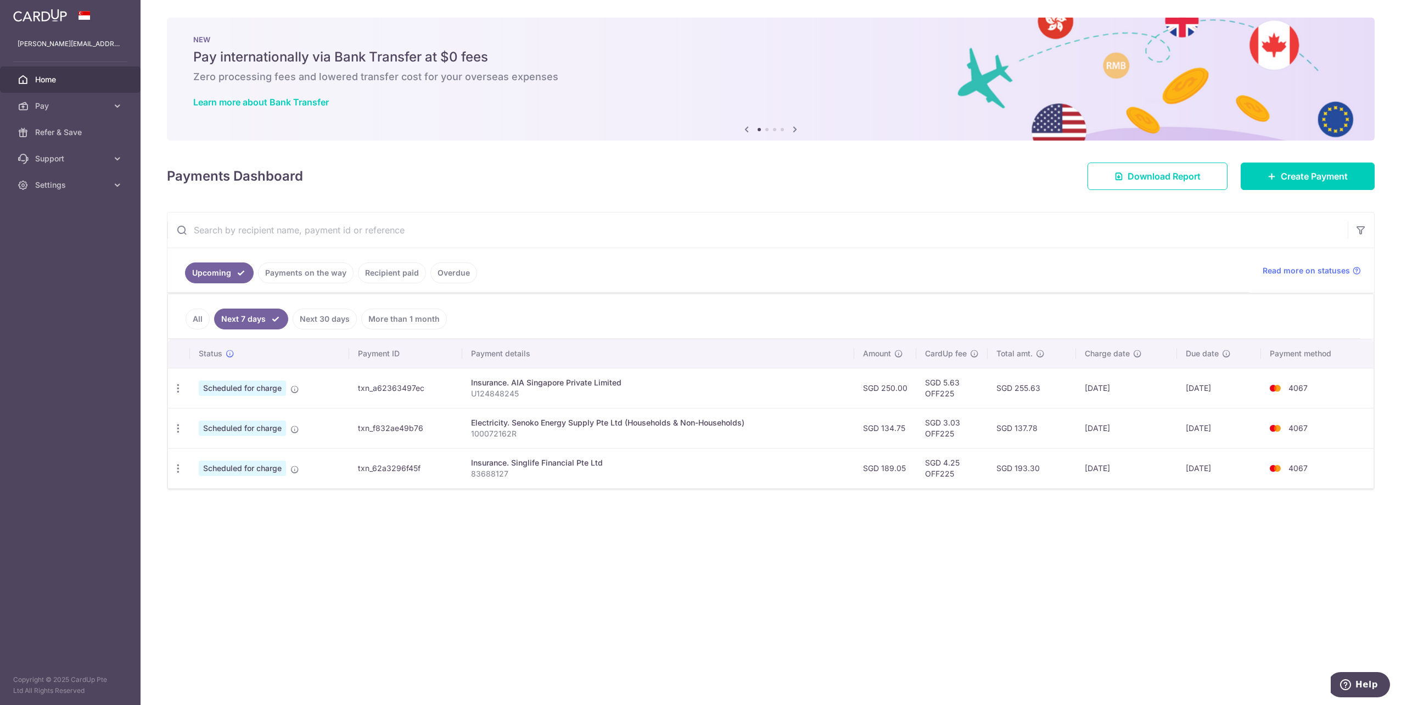
click at [304, 284] on ul "Upcoming Payments on the way Recipient paid Overdue" at bounding box center [708, 270] width 1082 height 44
click at [305, 274] on link "Payments on the way" at bounding box center [306, 272] width 96 height 21
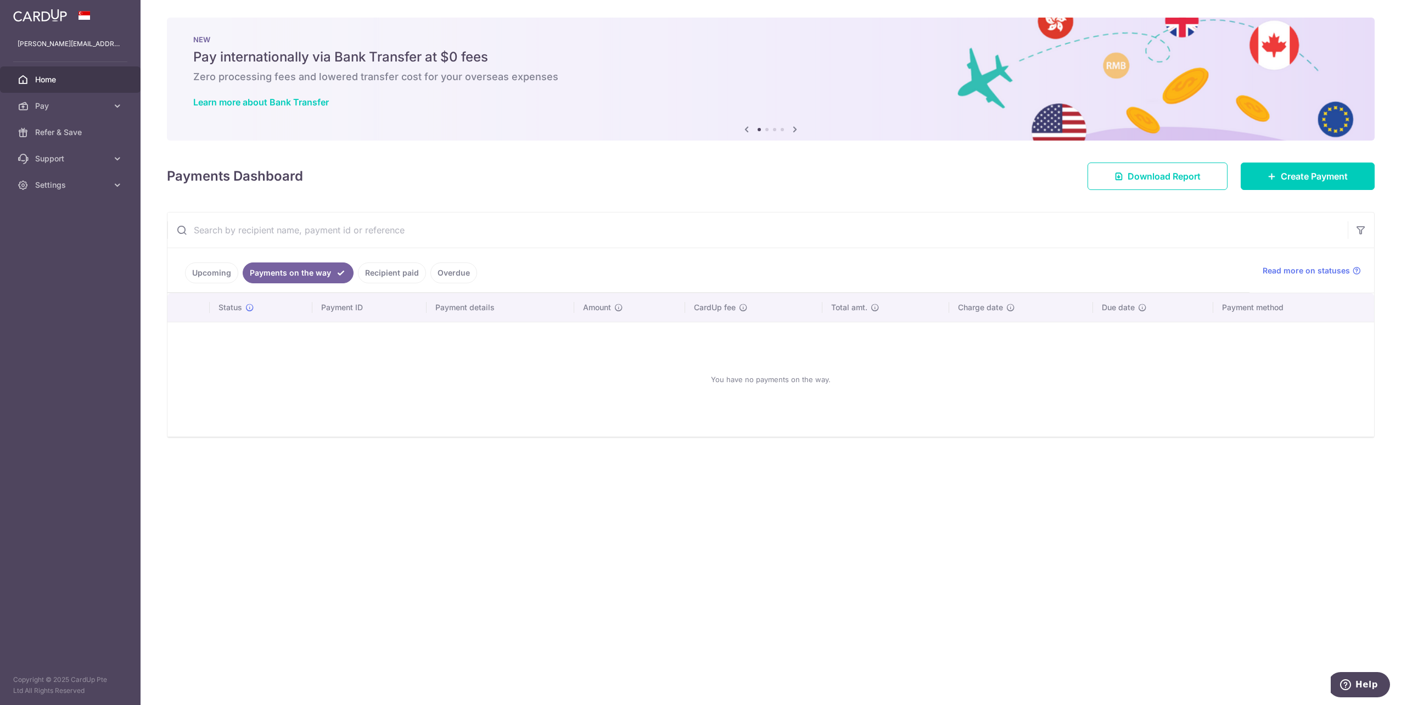
click at [214, 273] on link "Upcoming" at bounding box center [211, 272] width 53 height 21
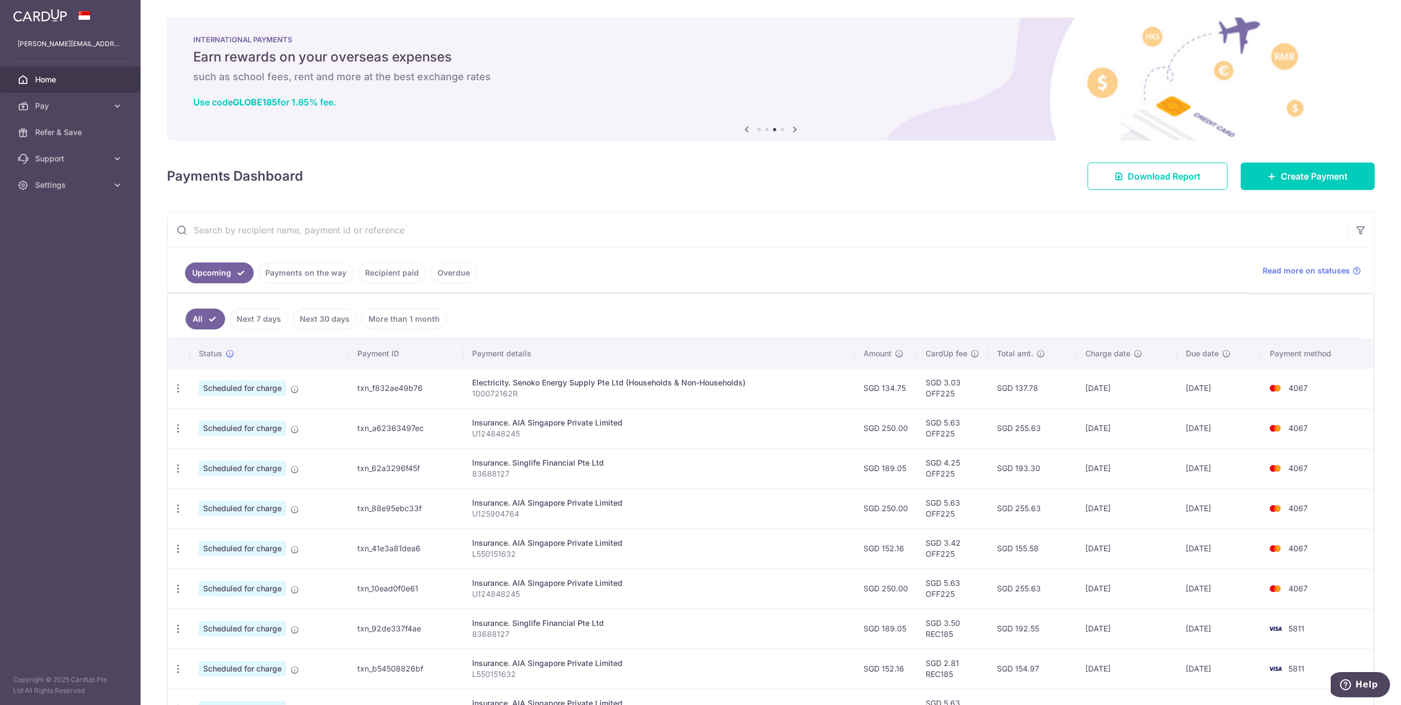
click at [94, 85] on link "Home" at bounding box center [70, 79] width 141 height 26
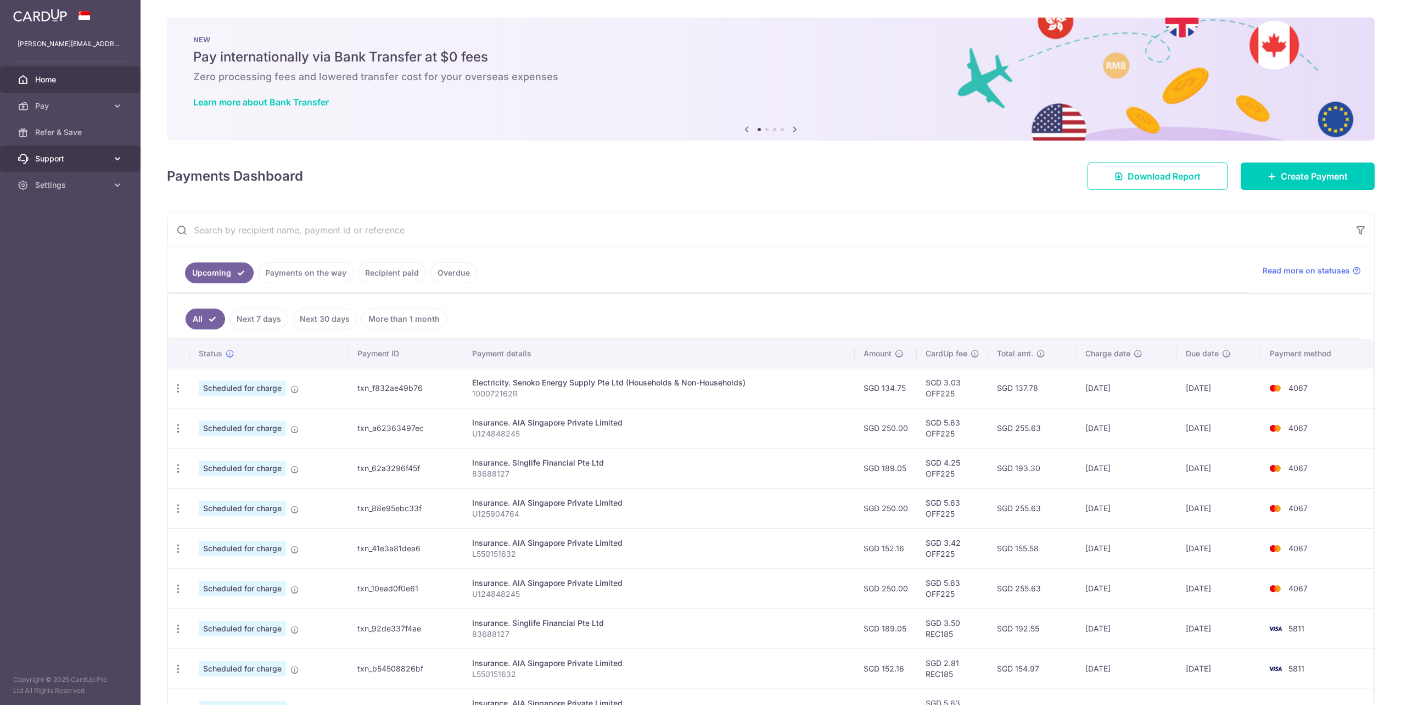
click at [82, 155] on span "Support" at bounding box center [71, 158] width 72 height 11
click at [79, 133] on span "Refer & Save" at bounding box center [71, 132] width 72 height 11
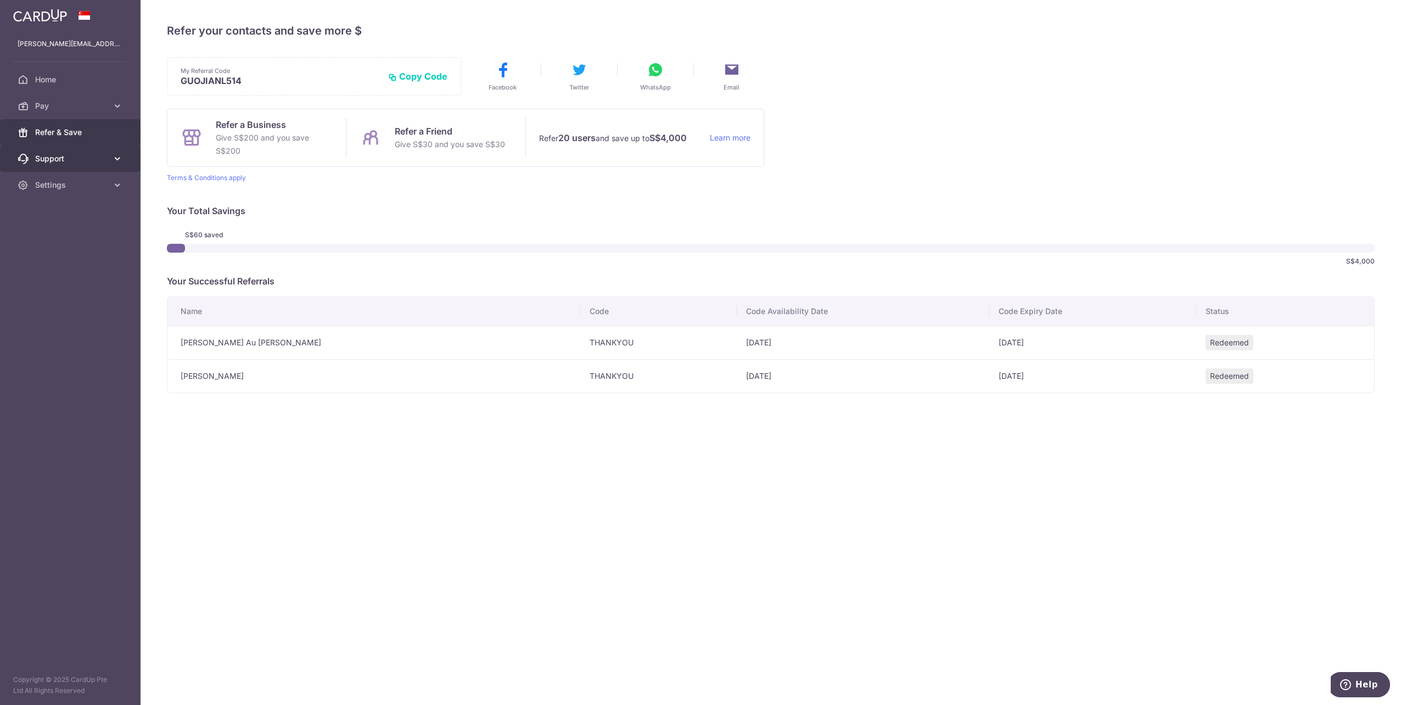
click at [83, 151] on link "Support" at bounding box center [70, 159] width 141 height 26
click at [78, 176] on link "FAQ" at bounding box center [70, 185] width 141 height 26
drag, startPoint x: 41, startPoint y: 100, endPoint x: 42, endPoint y: 93, distance: 6.6
click at [41, 100] on link "Pay" at bounding box center [70, 106] width 141 height 26
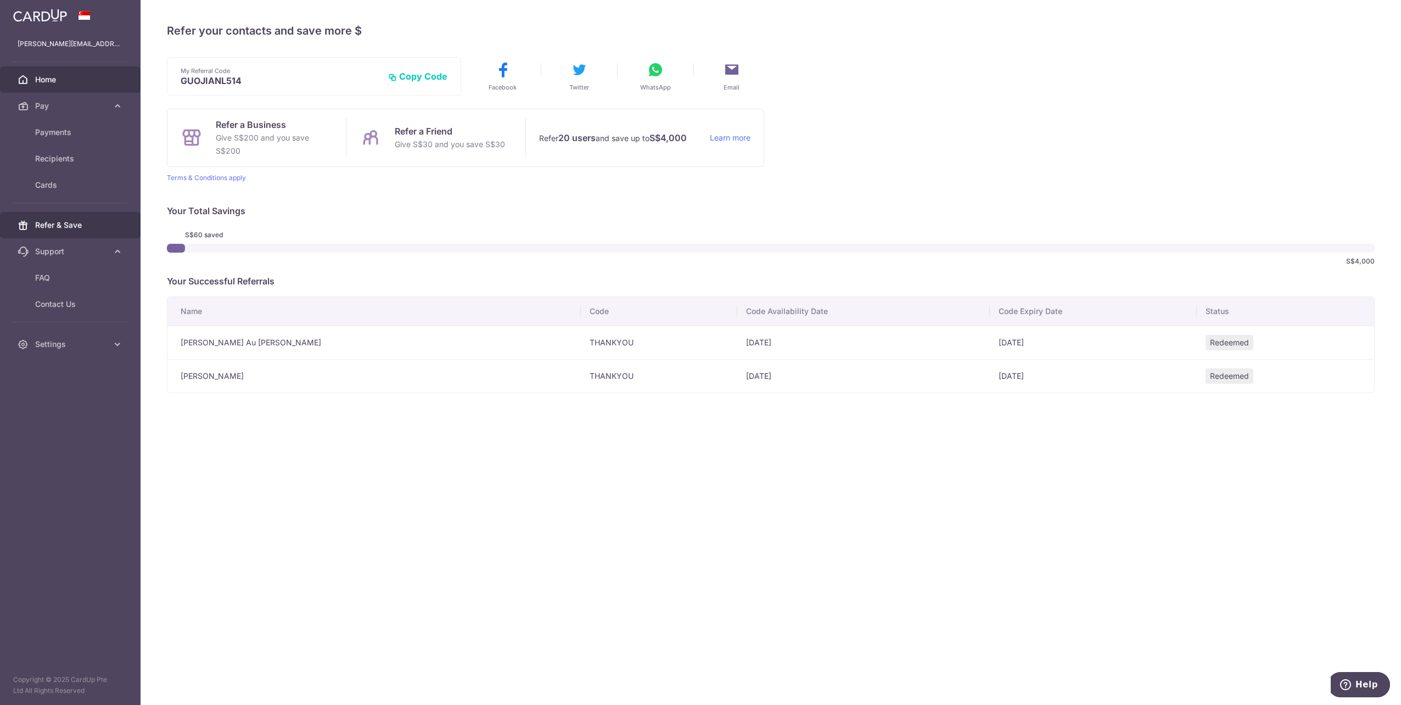
click at [51, 79] on span "Home" at bounding box center [71, 79] width 72 height 11
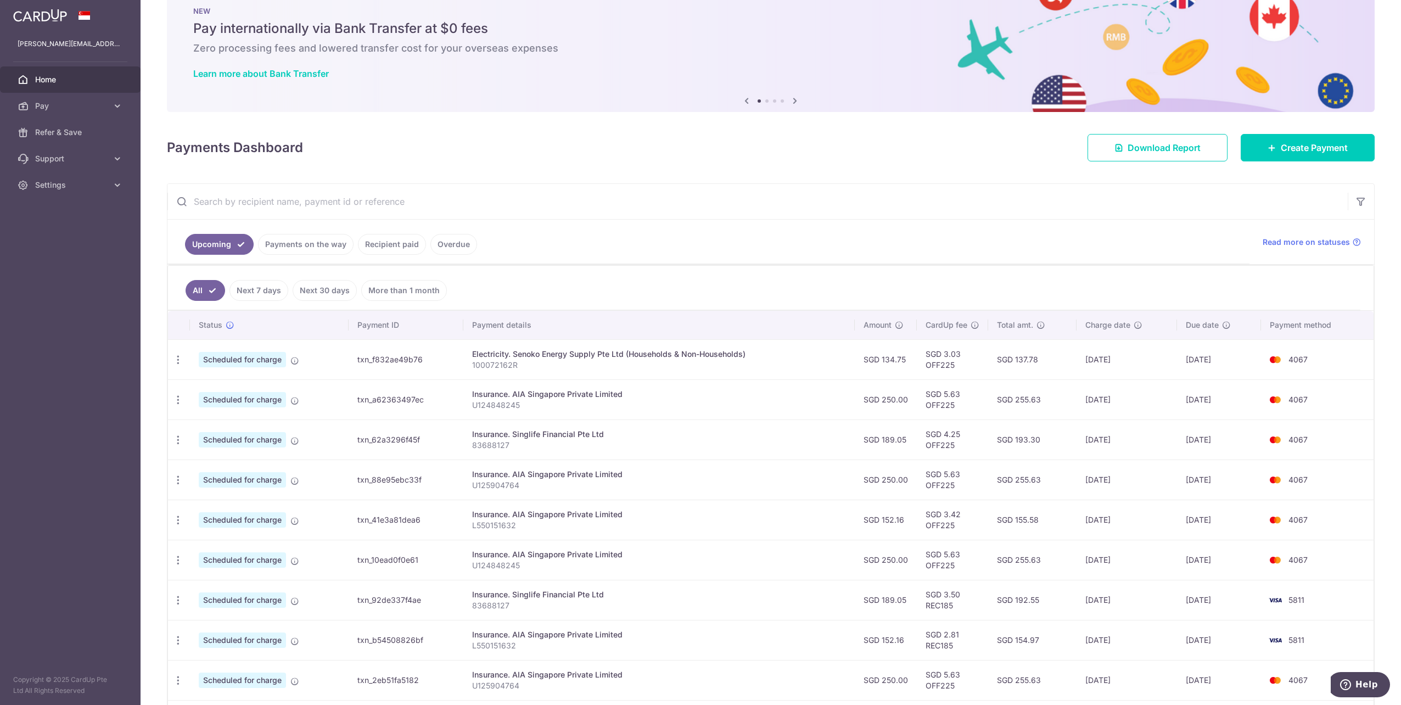
scroll to position [55, 0]
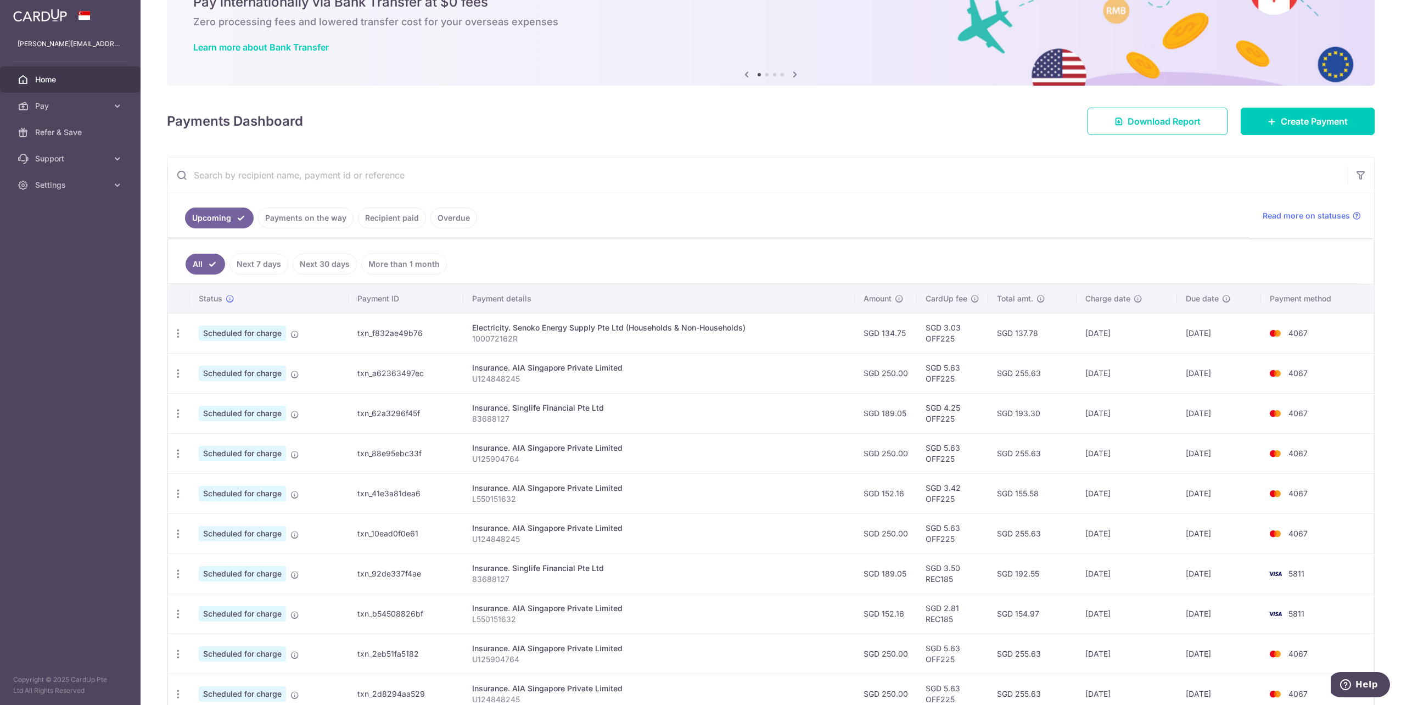
click at [320, 224] on link "Payments on the way" at bounding box center [306, 218] width 96 height 21
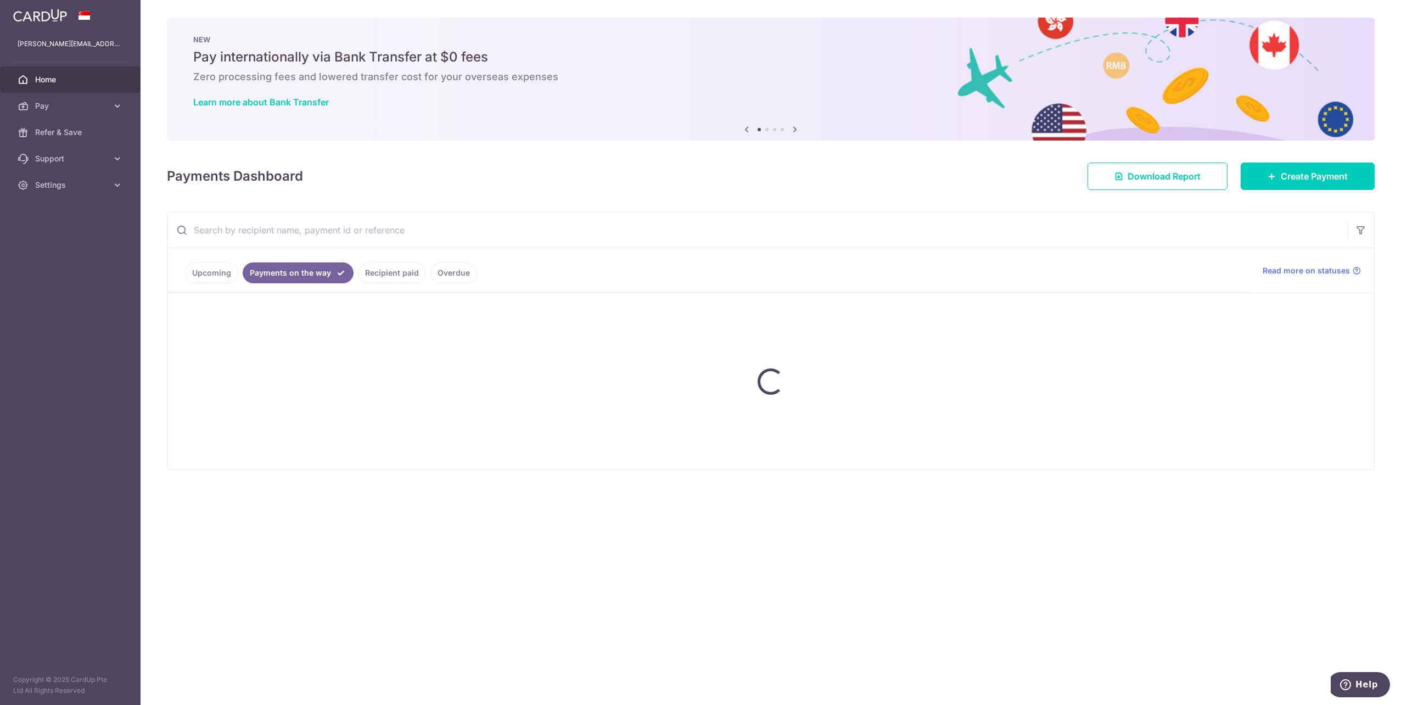
scroll to position [0, 0]
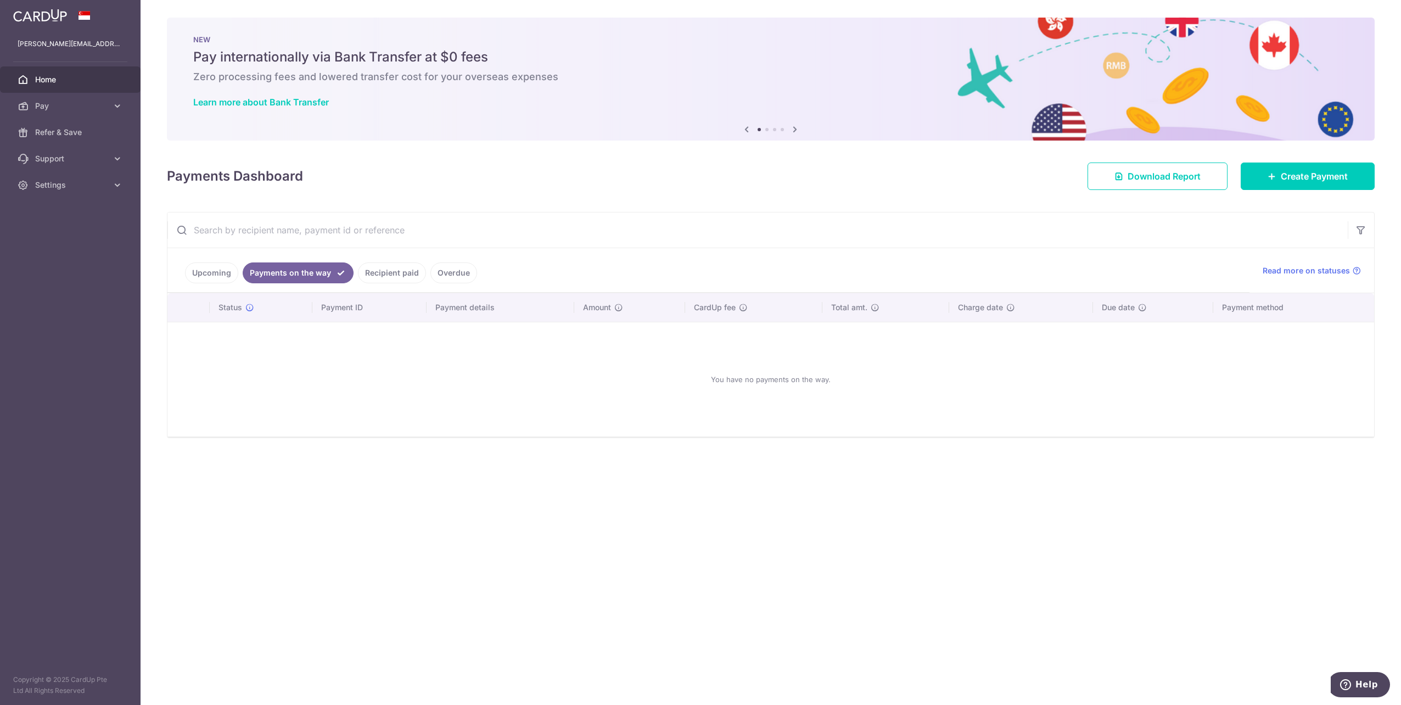
click at [393, 272] on link "Recipient paid" at bounding box center [392, 272] width 68 height 21
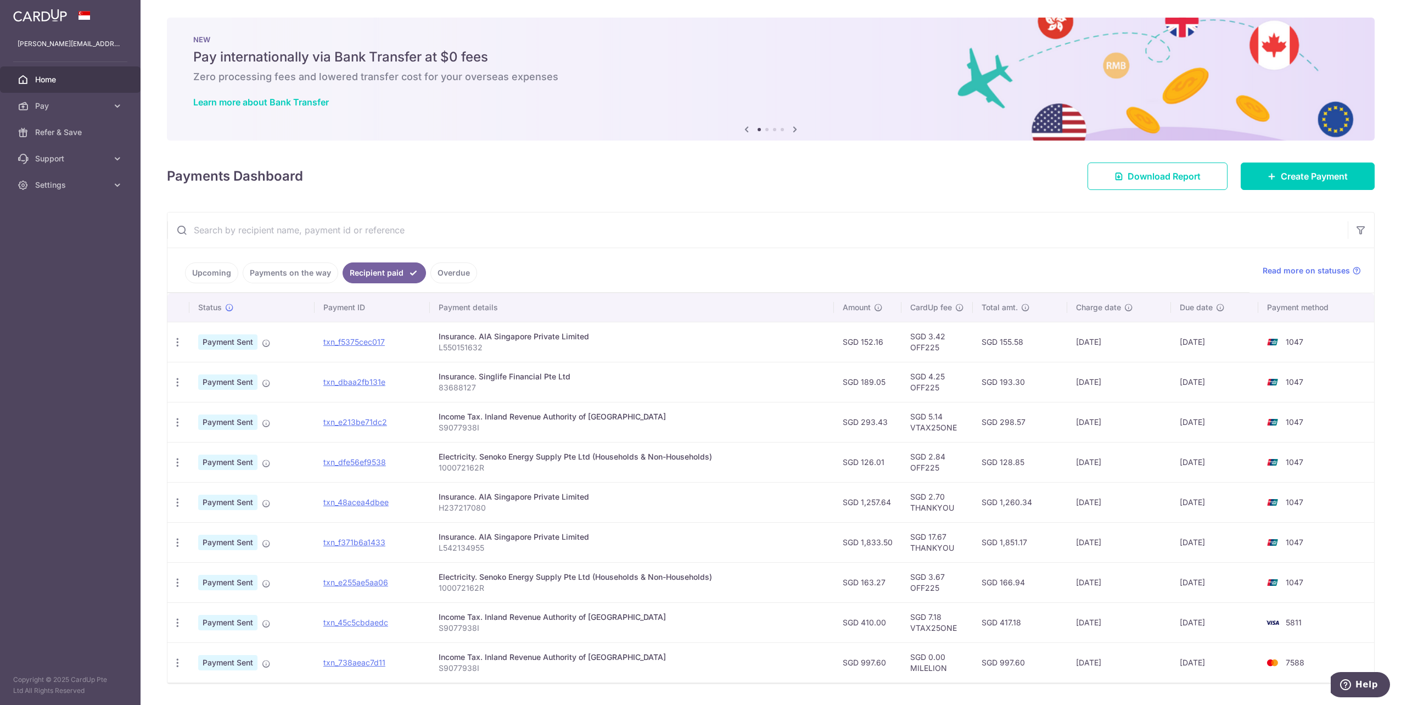
scroll to position [31, 0]
